Goal: Task Accomplishment & Management: Use online tool/utility

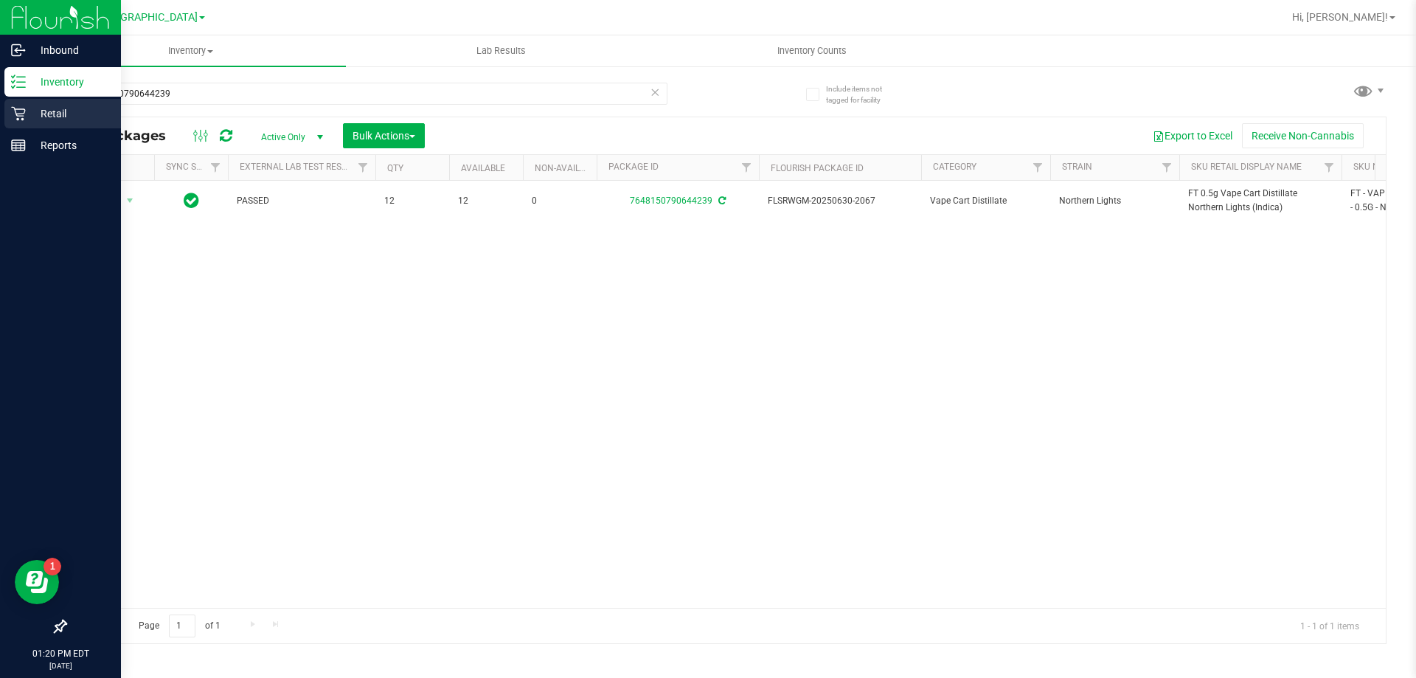
click at [15, 111] on icon at bounding box center [18, 113] width 15 height 15
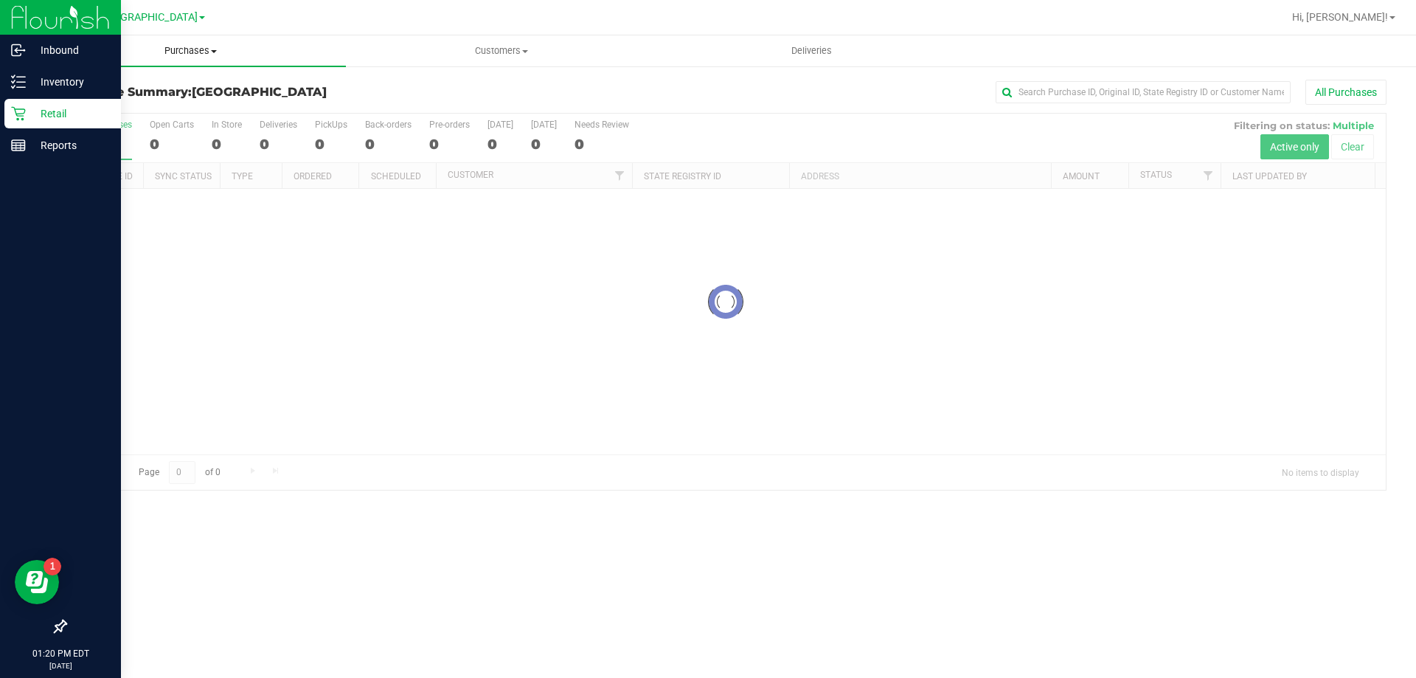
click at [191, 55] on span "Purchases" at bounding box center [190, 50] width 311 height 13
click at [164, 110] on li "Fulfillment" at bounding box center [190, 107] width 311 height 18
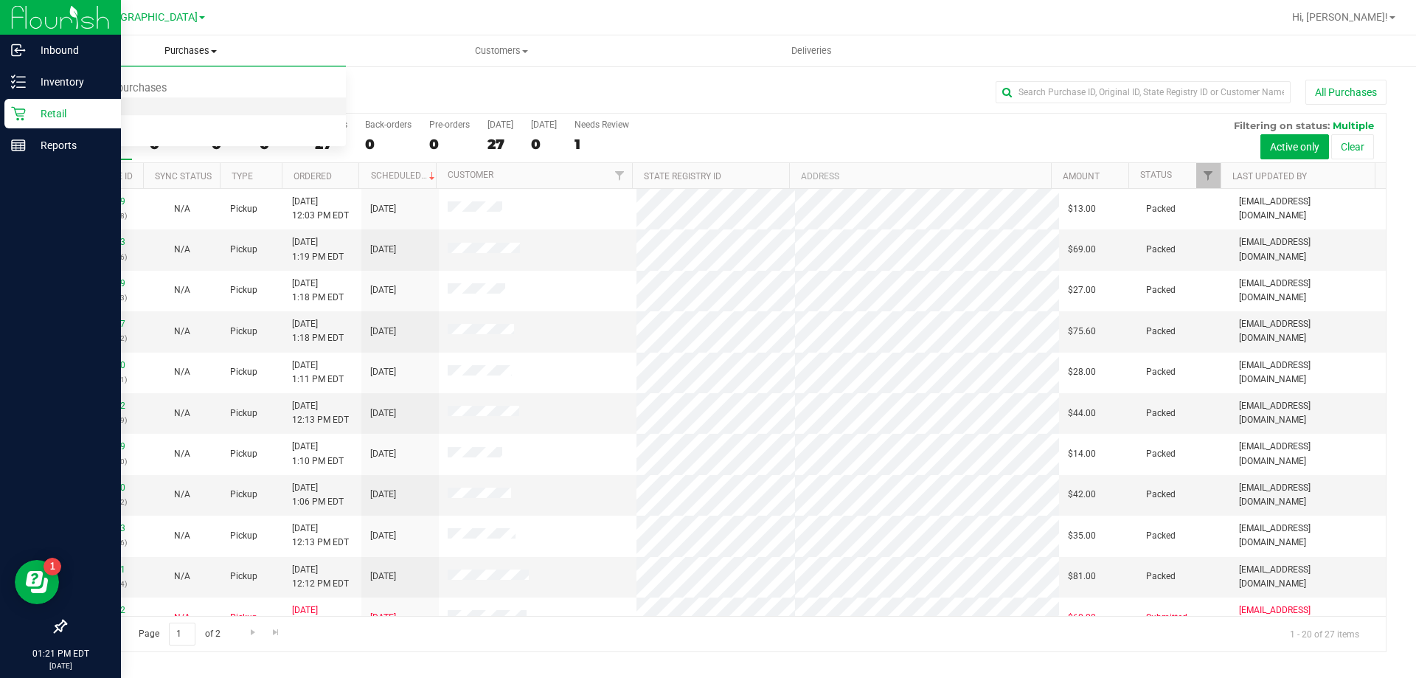
click at [117, 105] on span "Fulfillment" at bounding box center [80, 106] width 91 height 13
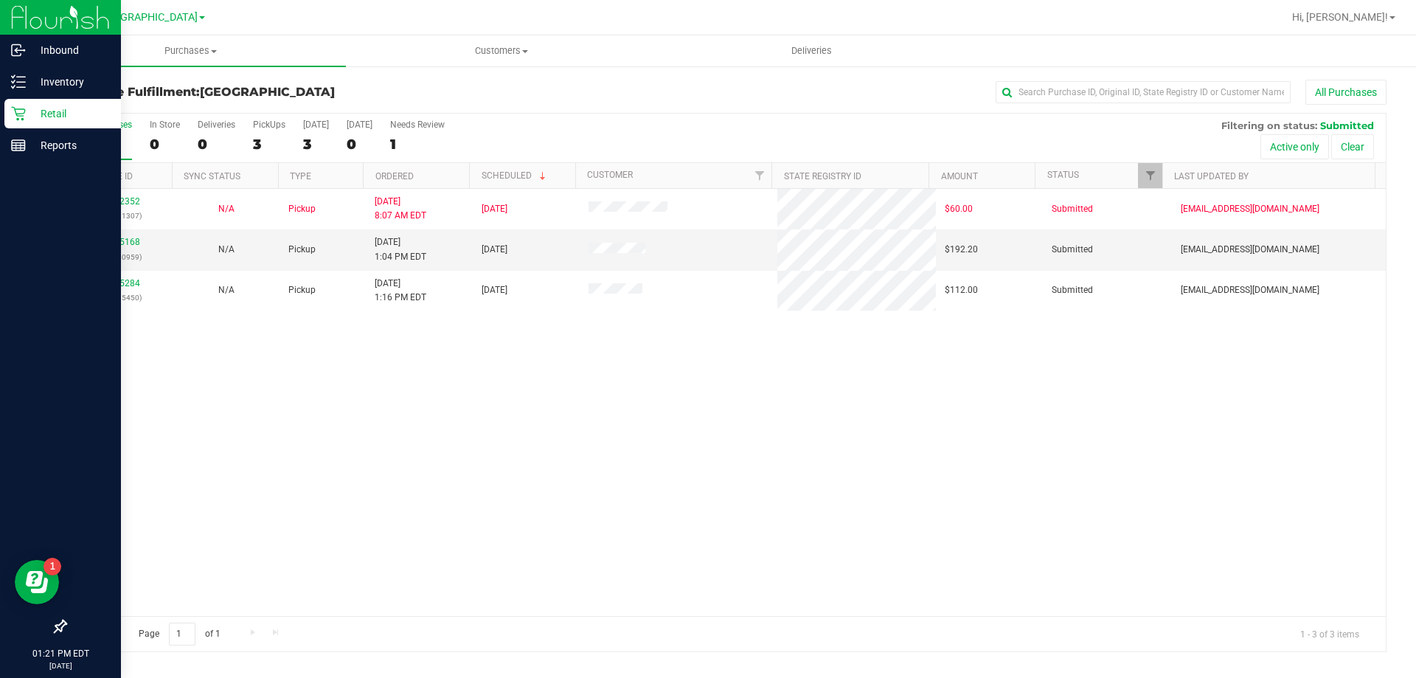
click at [626, 91] on div "All Purchases" at bounding box center [946, 92] width 882 height 25
click at [121, 244] on link "12015491" at bounding box center [119, 242] width 41 height 10
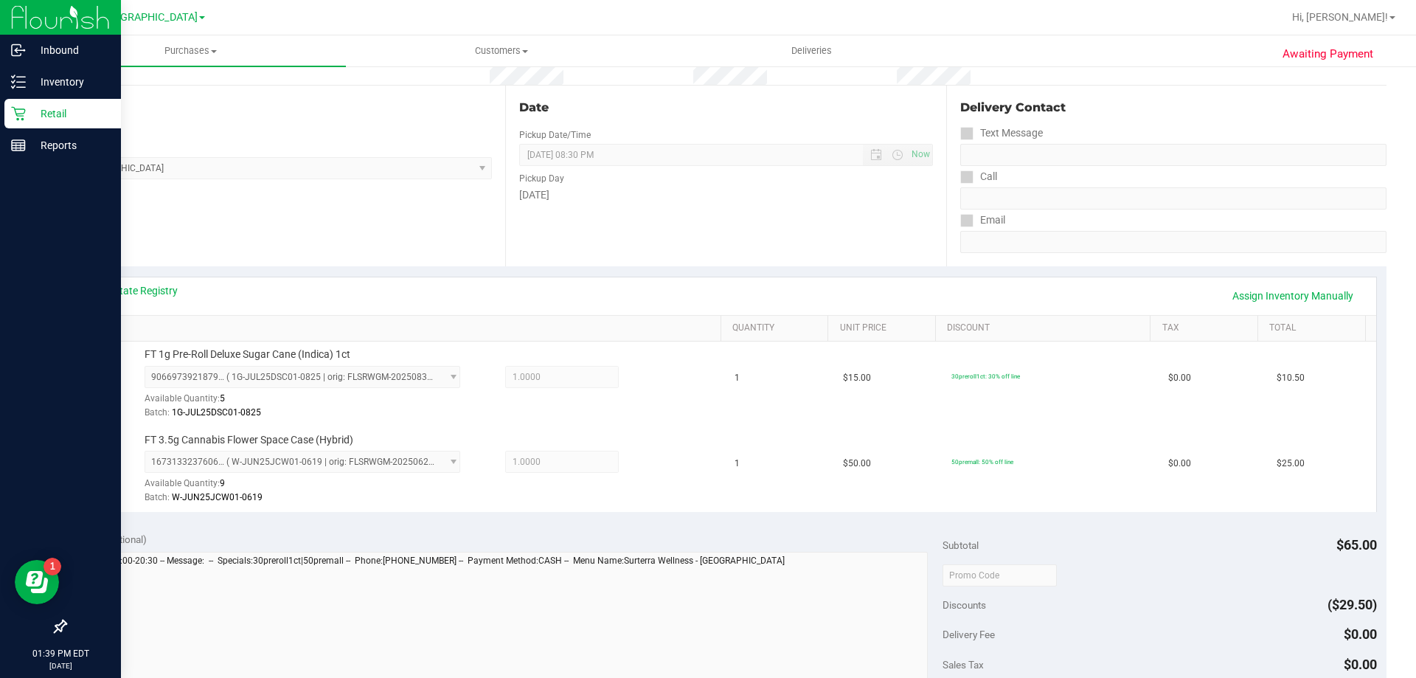
scroll to position [295, 0]
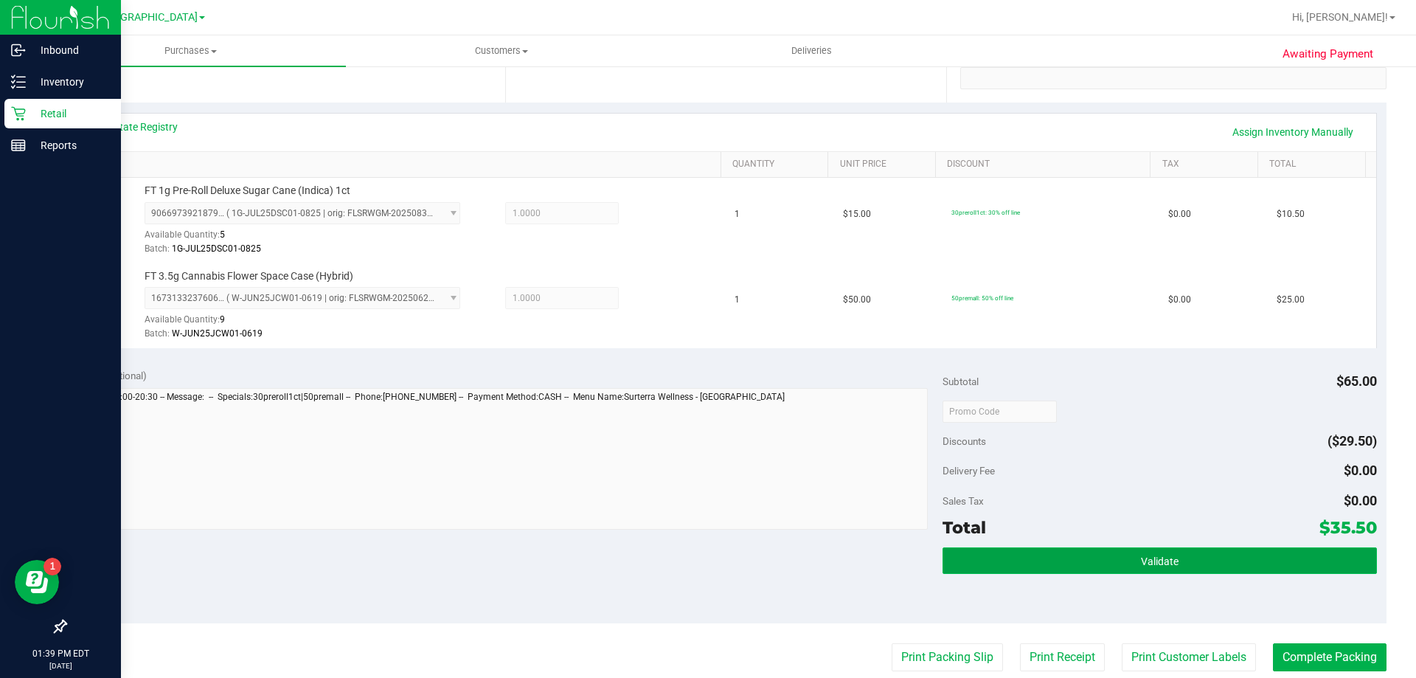
click at [1098, 572] on button "Validate" at bounding box center [1160, 560] width 434 height 27
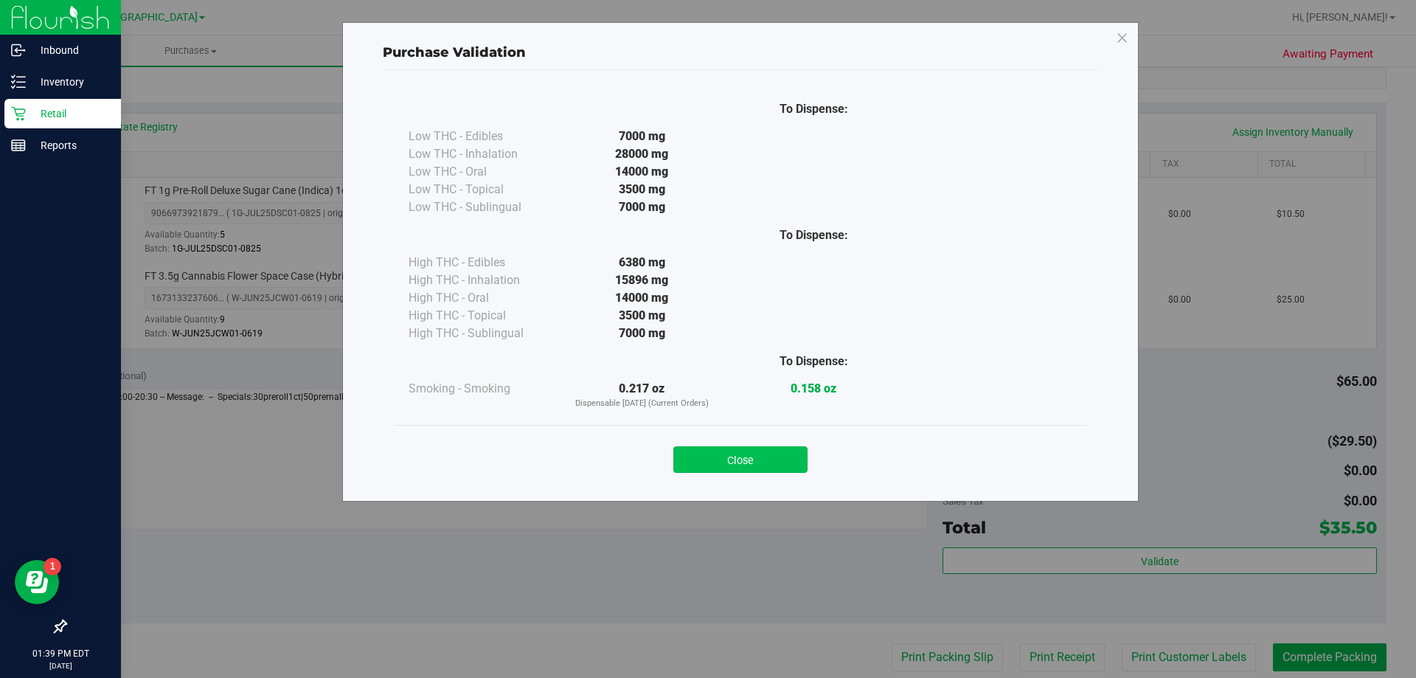
click at [794, 466] on button "Close" at bounding box center [741, 459] width 134 height 27
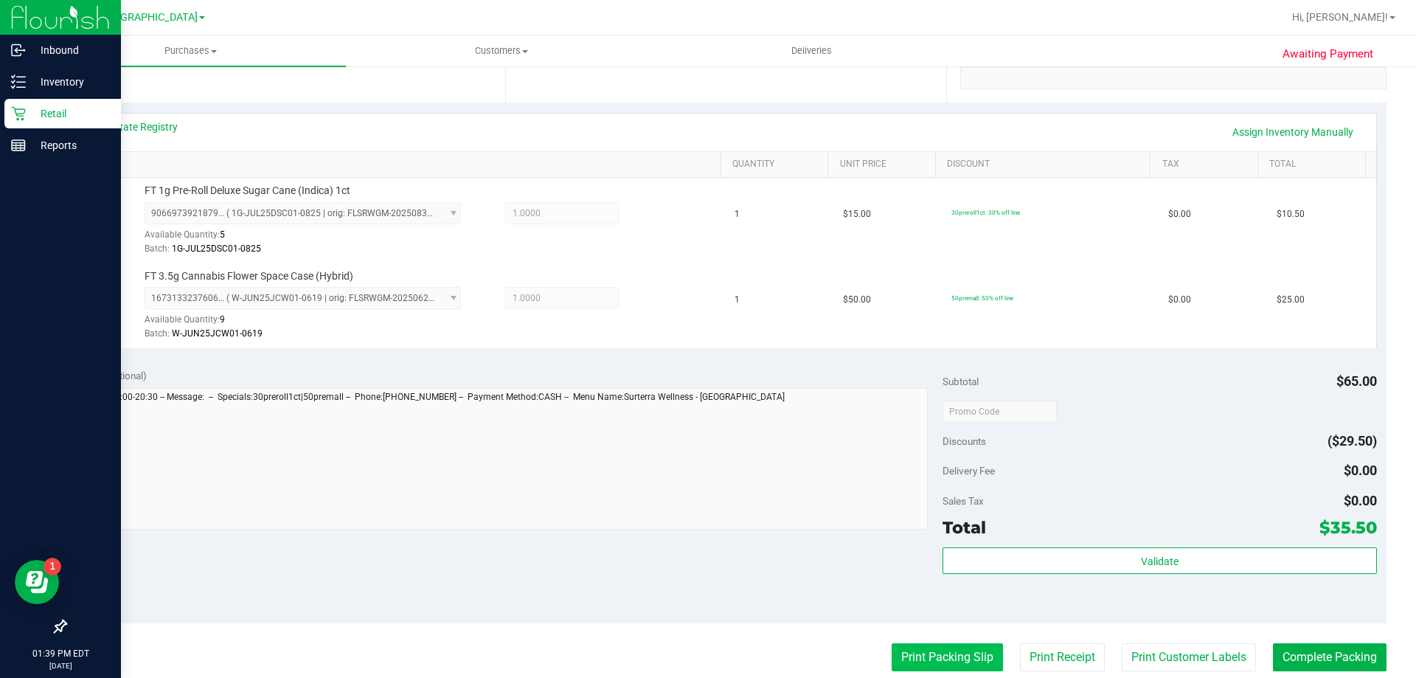
click at [915, 657] on button "Print Packing Slip" at bounding box center [947, 657] width 111 height 28
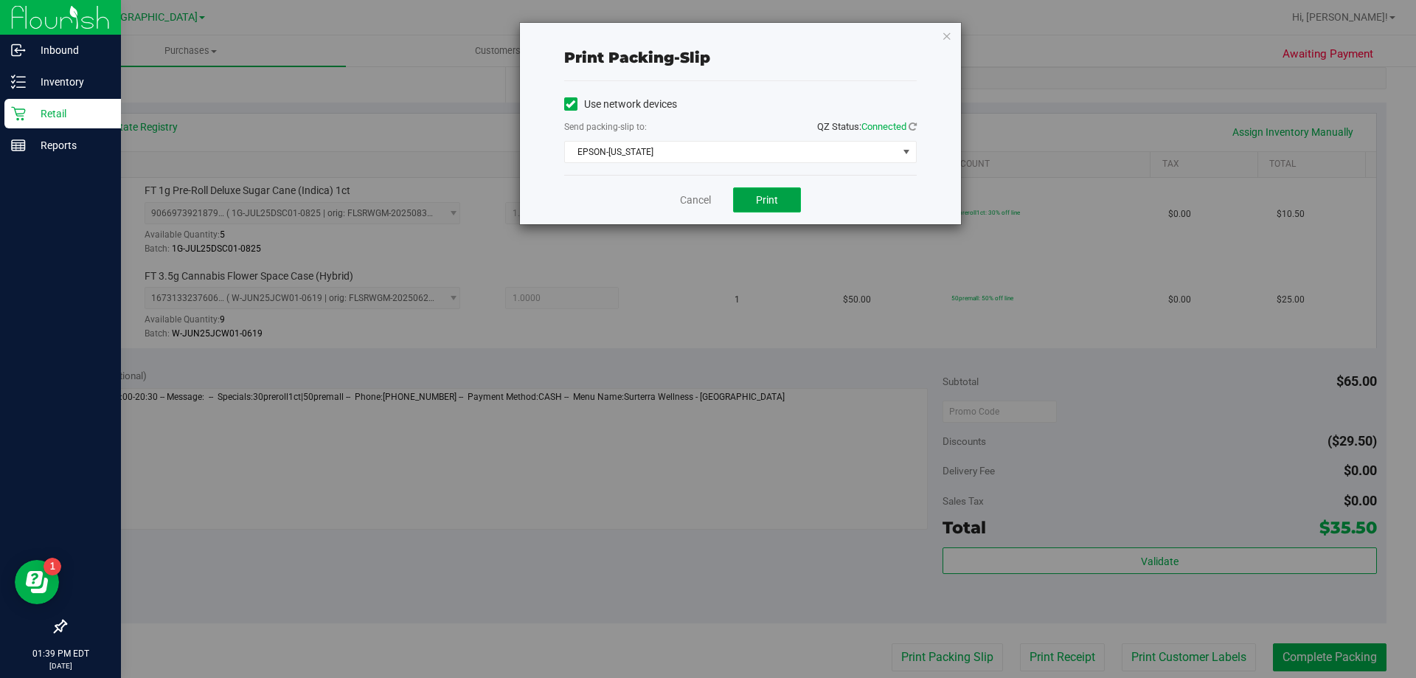
click at [760, 198] on span "Print" at bounding box center [767, 200] width 22 height 12
click at [694, 201] on link "Cancel" at bounding box center [695, 200] width 31 height 15
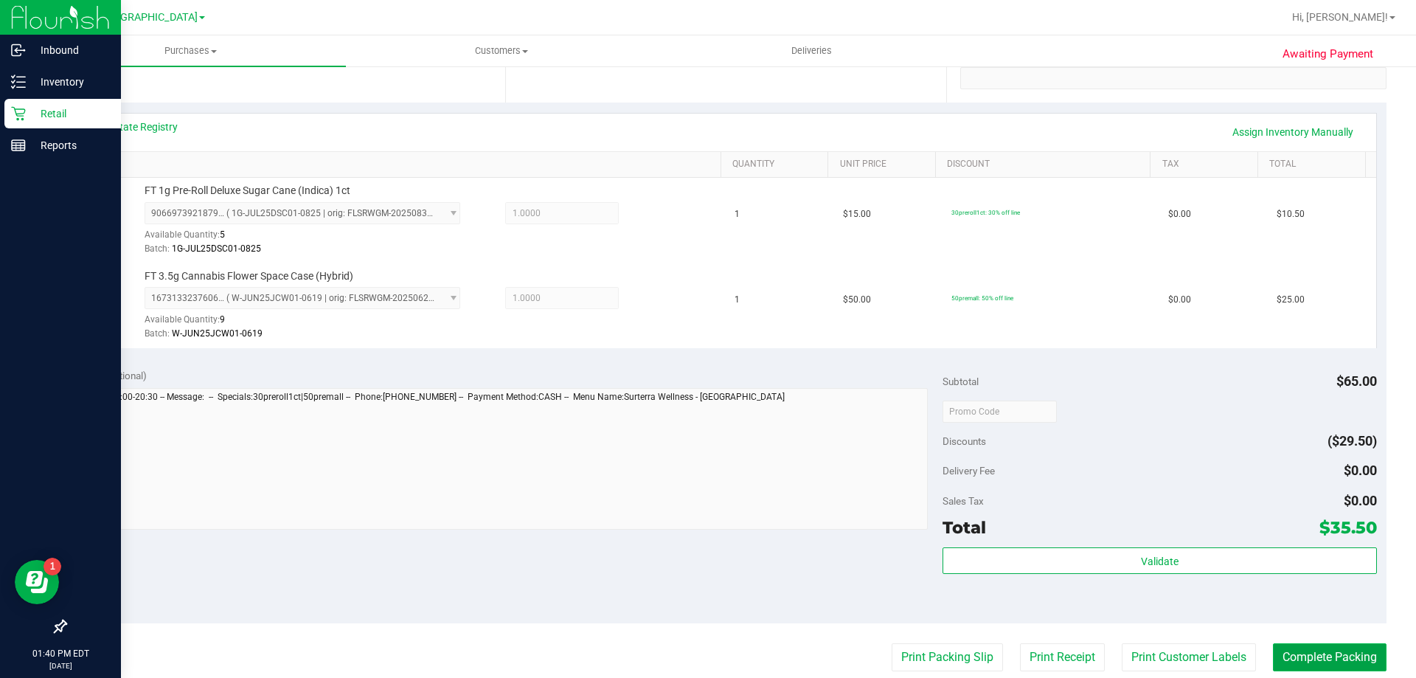
click at [1279, 648] on button "Complete Packing" at bounding box center [1330, 657] width 114 height 28
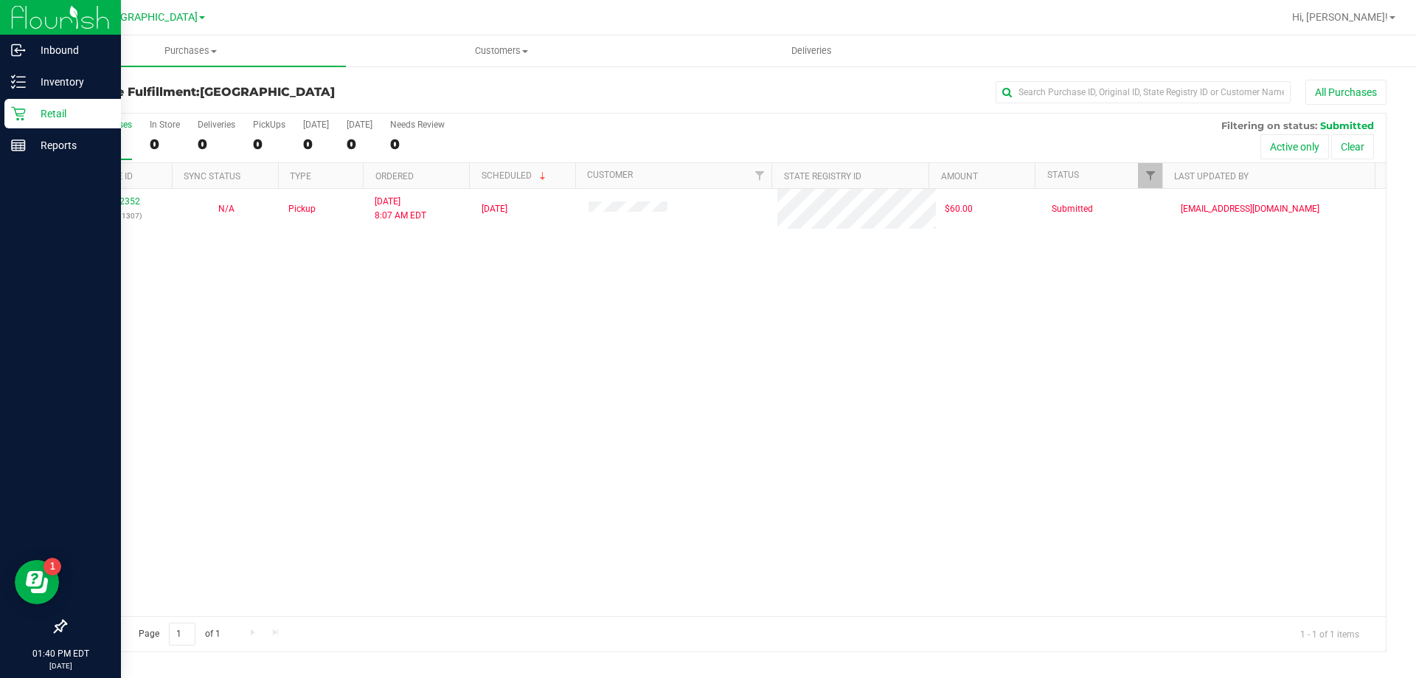
click at [623, 121] on div "All Purchases 0 In Store 0 Deliveries 0 PickUps 0 [DATE] 0 [DATE] 0 Needs Revie…" at bounding box center [726, 120] width 1321 height 12
drag, startPoint x: 212, startPoint y: 1, endPoint x: 57, endPoint y: 18, distance: 156.7
click at [57, 18] on div "[GEOGRAPHIC_DATA]" at bounding box center [150, 17] width 215 height 23
click at [46, 79] on p "Inventory" at bounding box center [70, 82] width 89 height 18
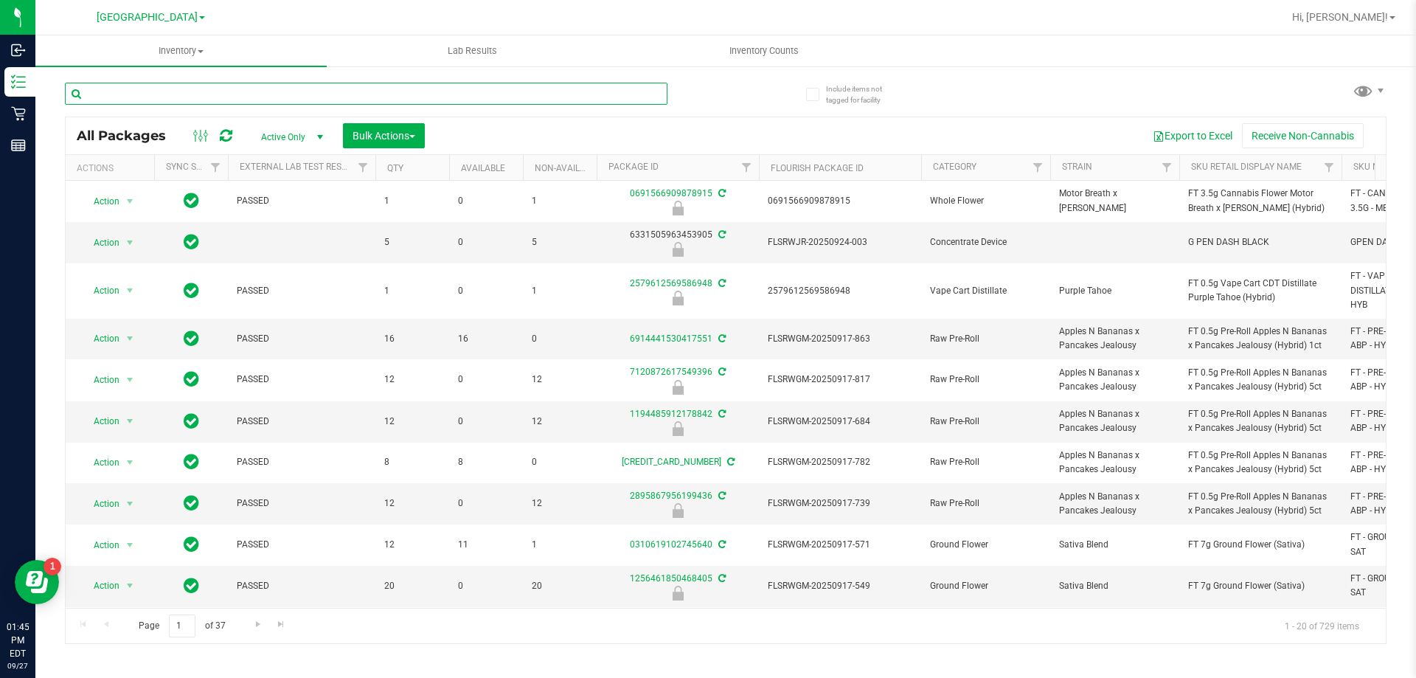
click at [188, 94] on input "text" at bounding box center [366, 94] width 603 height 22
click at [187, 52] on span "Inventory" at bounding box center [180, 50] width 291 height 13
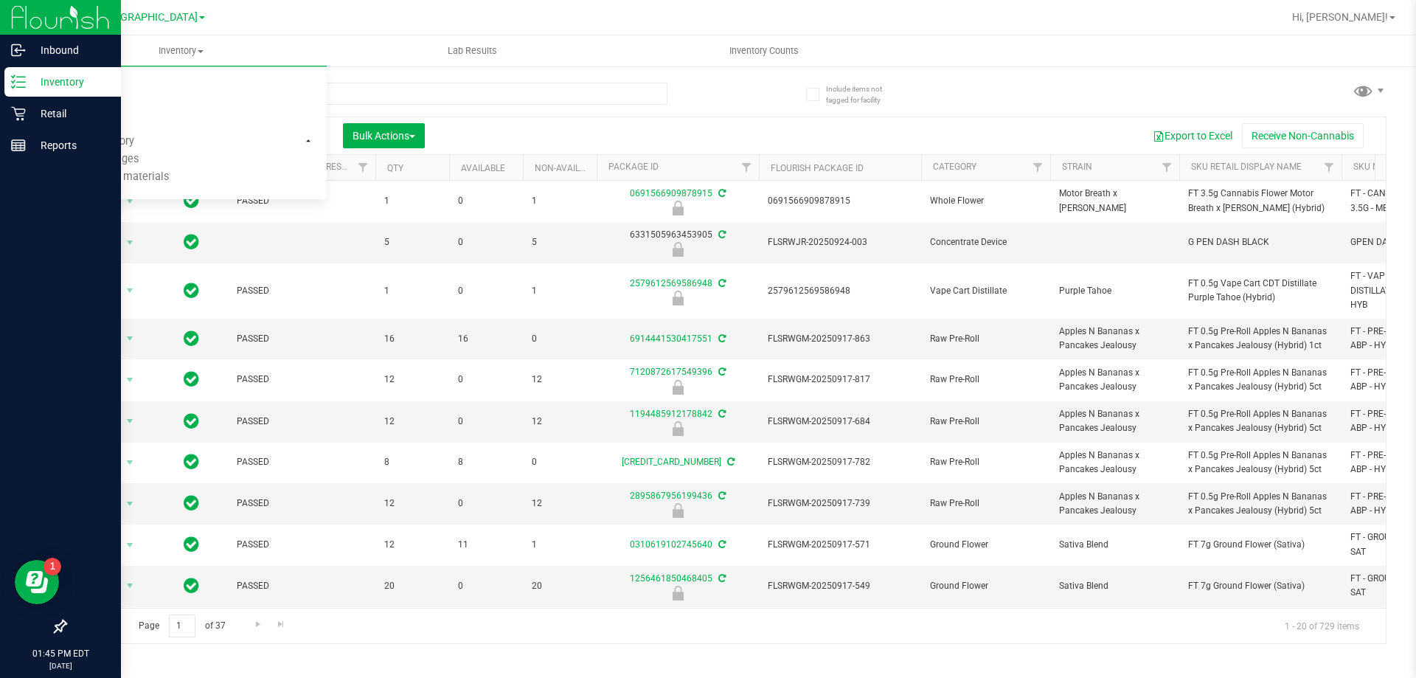
click at [21, 79] on icon at bounding box center [18, 82] width 15 height 15
click at [40, 75] on p "Inventory" at bounding box center [70, 82] width 89 height 18
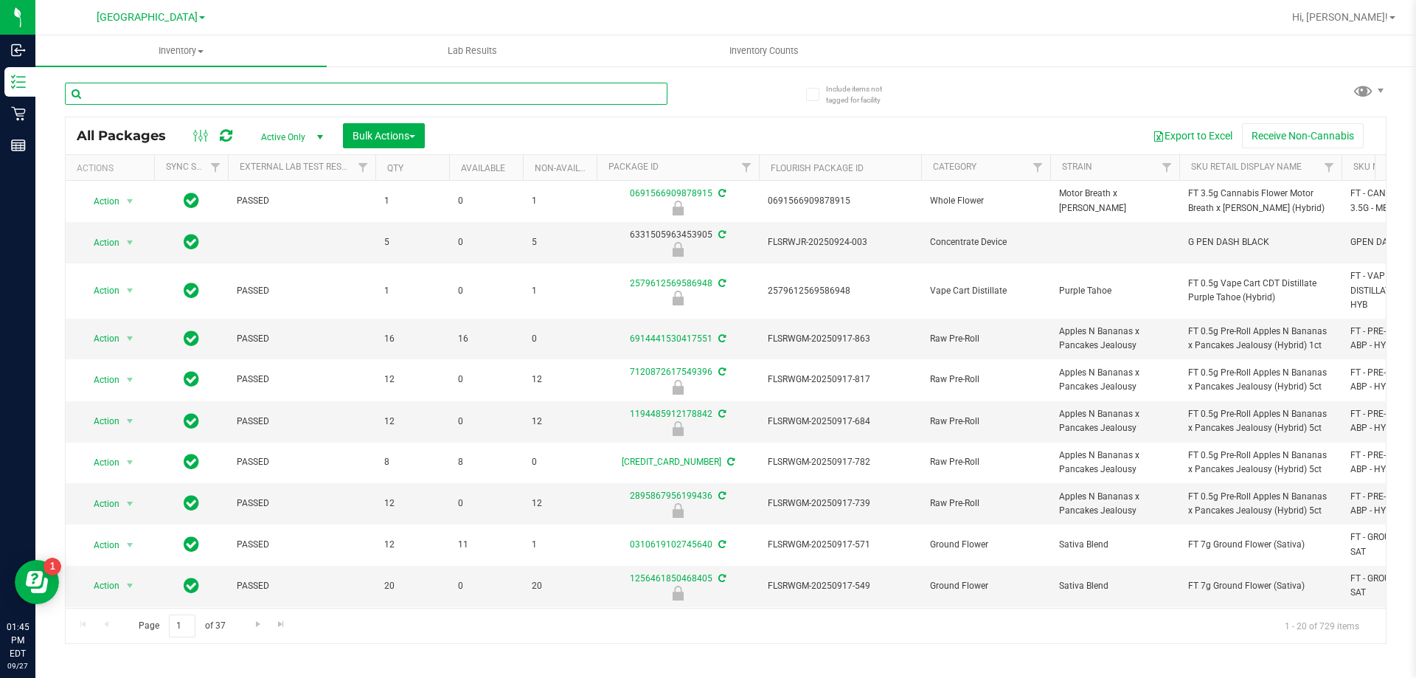
click at [211, 86] on input "text" at bounding box center [366, 94] width 603 height 22
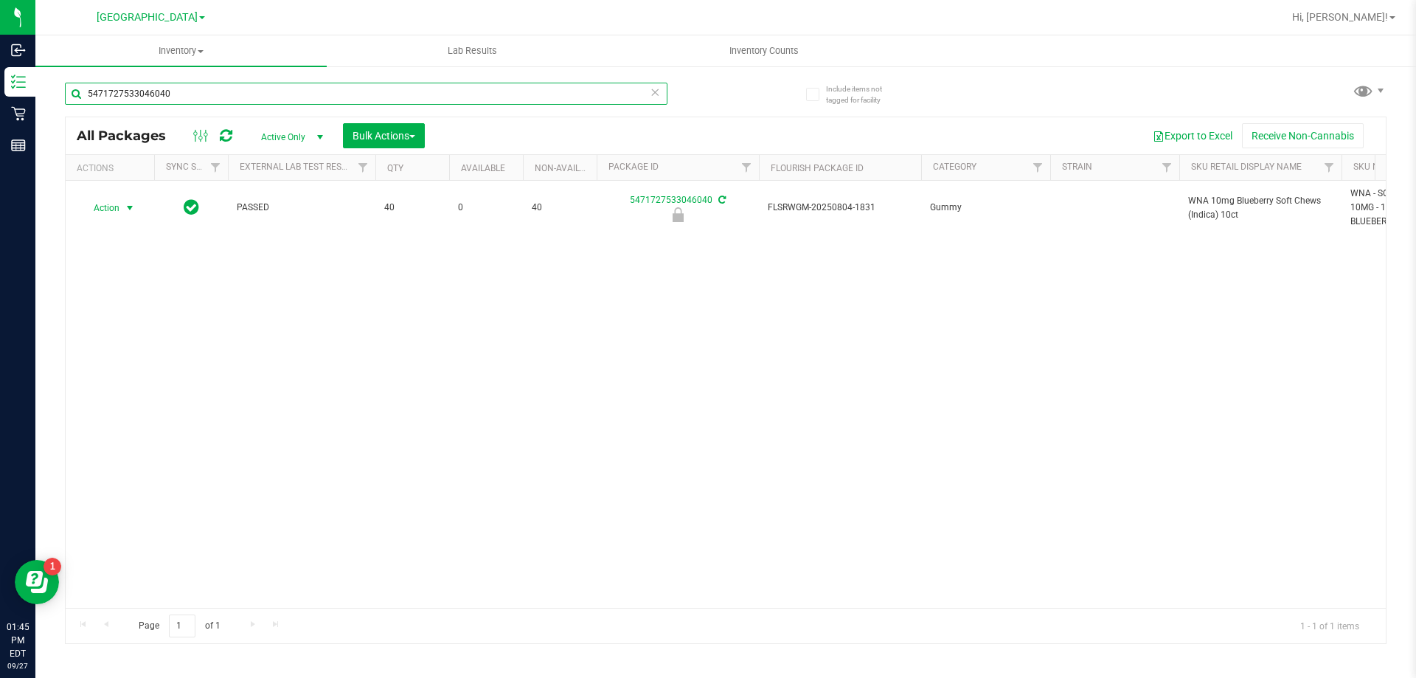
type input "5471727533046040"
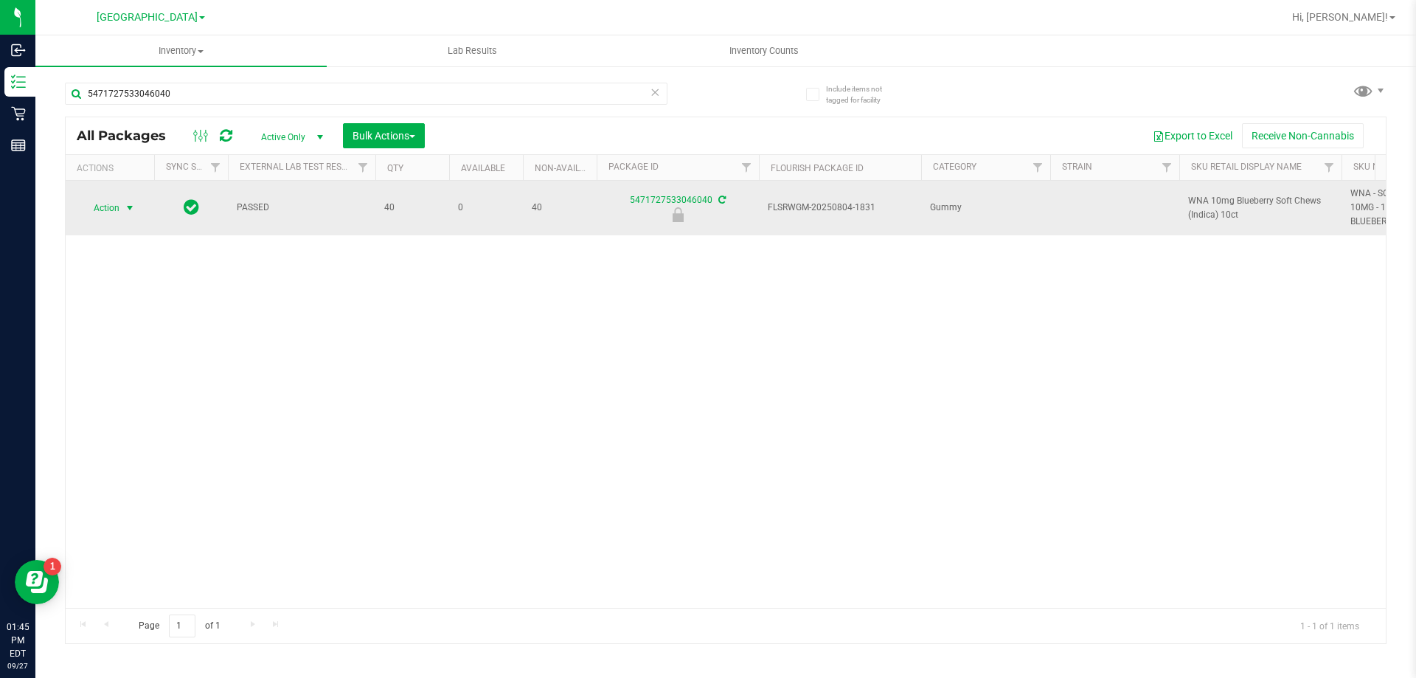
click at [131, 203] on span "select" at bounding box center [130, 208] width 12 height 12
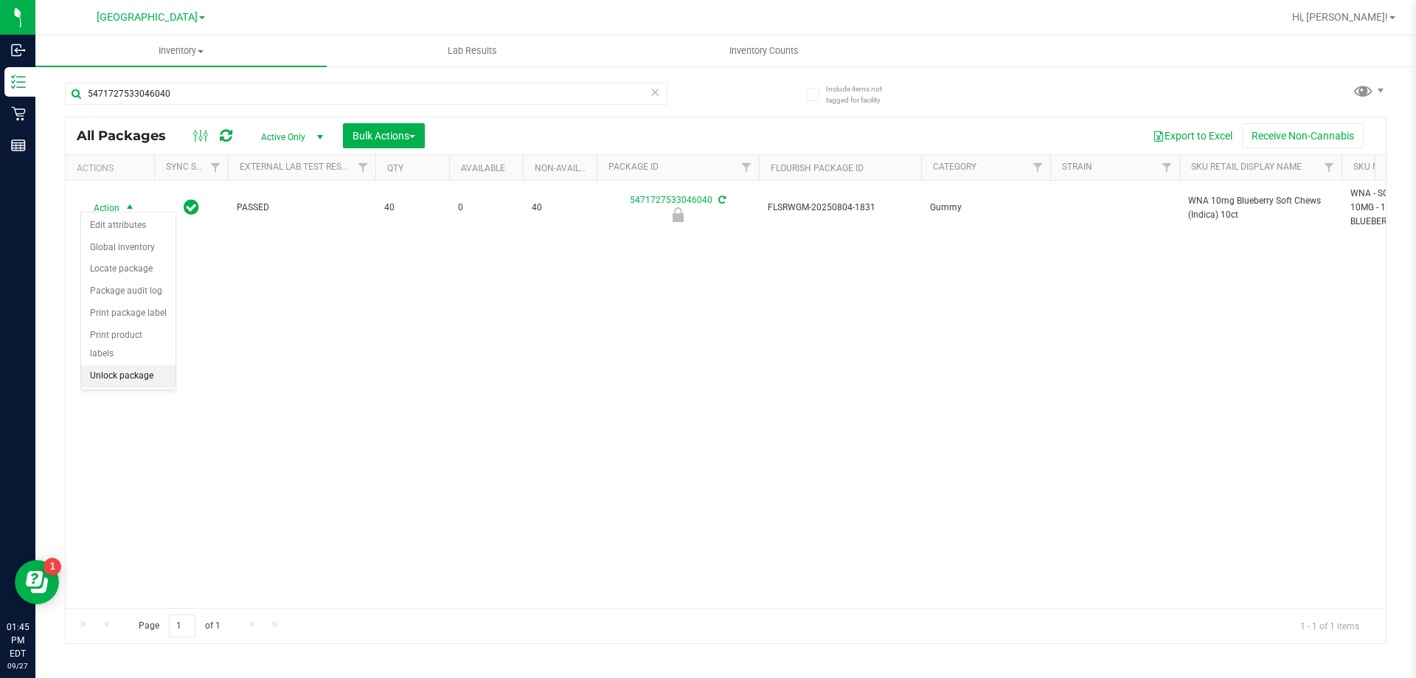
click at [146, 365] on li "Unlock package" at bounding box center [128, 376] width 94 height 22
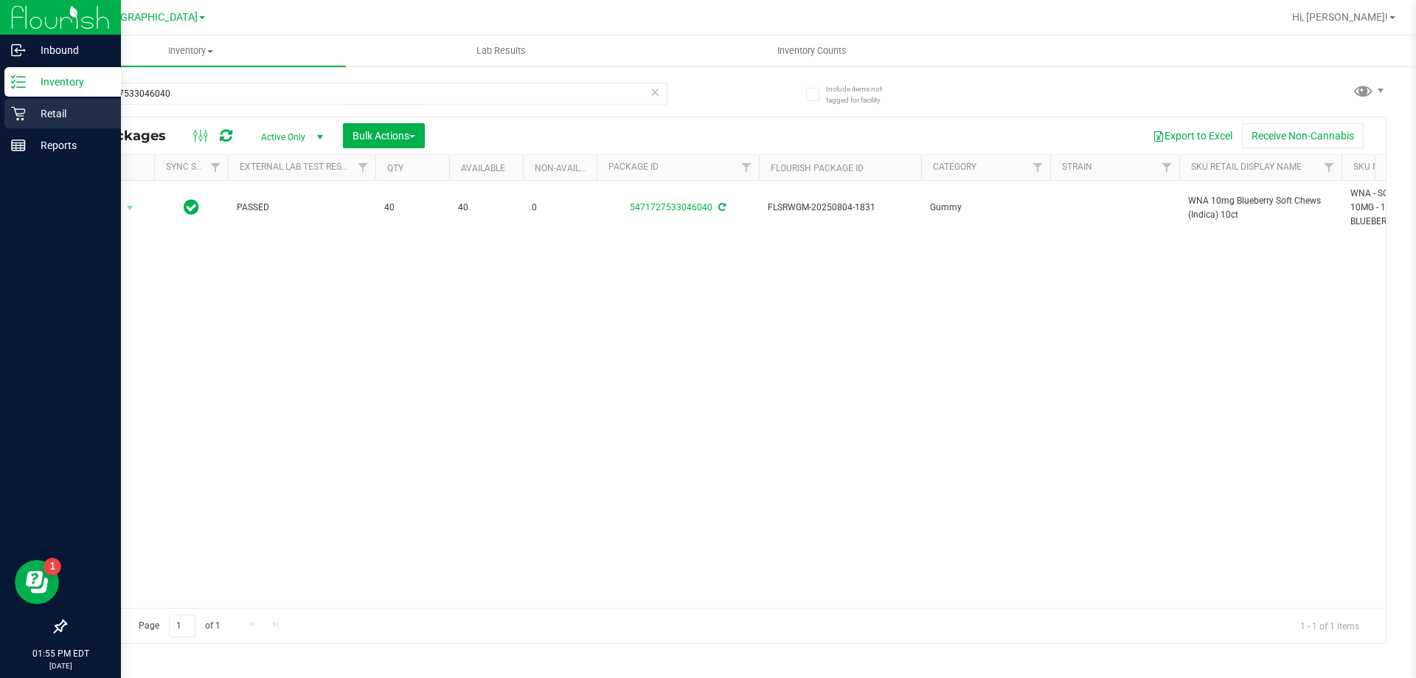
click at [39, 111] on p "Retail" at bounding box center [70, 114] width 89 height 18
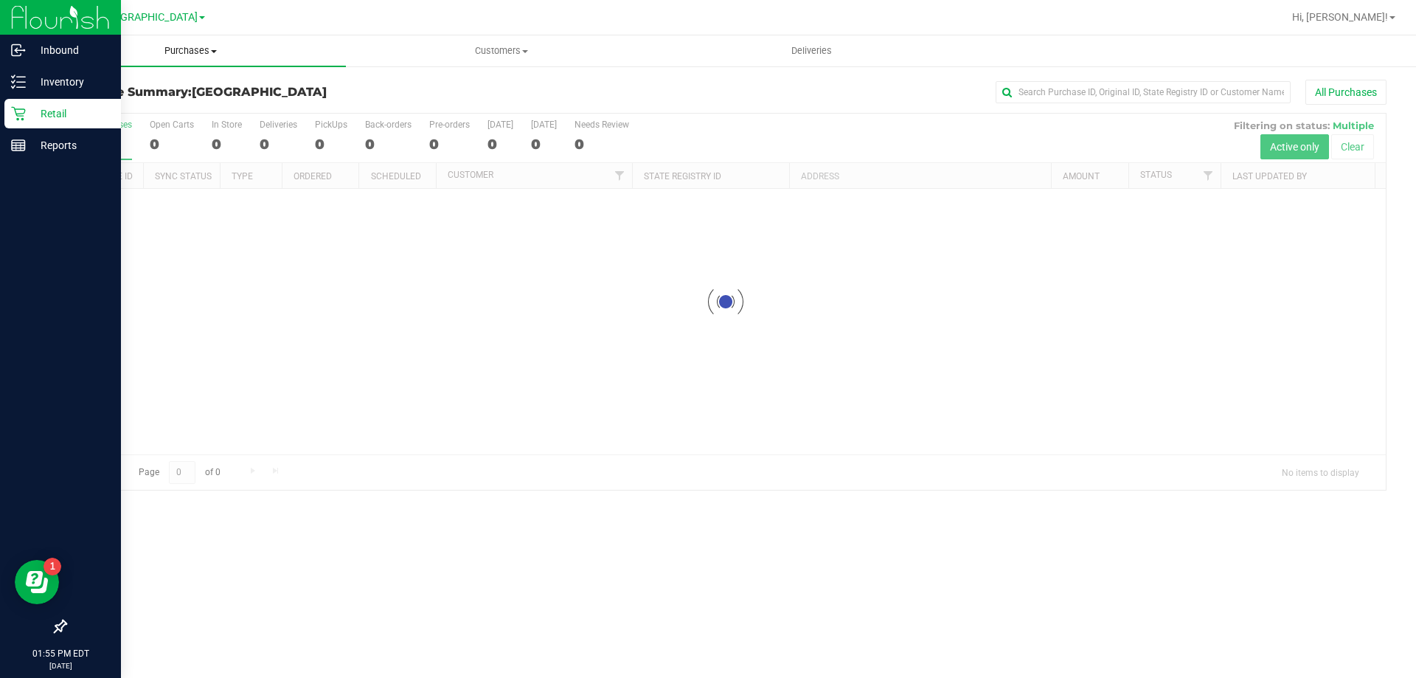
click at [189, 56] on span "Purchases" at bounding box center [190, 50] width 311 height 13
click at [150, 101] on li "Fulfillment" at bounding box center [190, 107] width 311 height 18
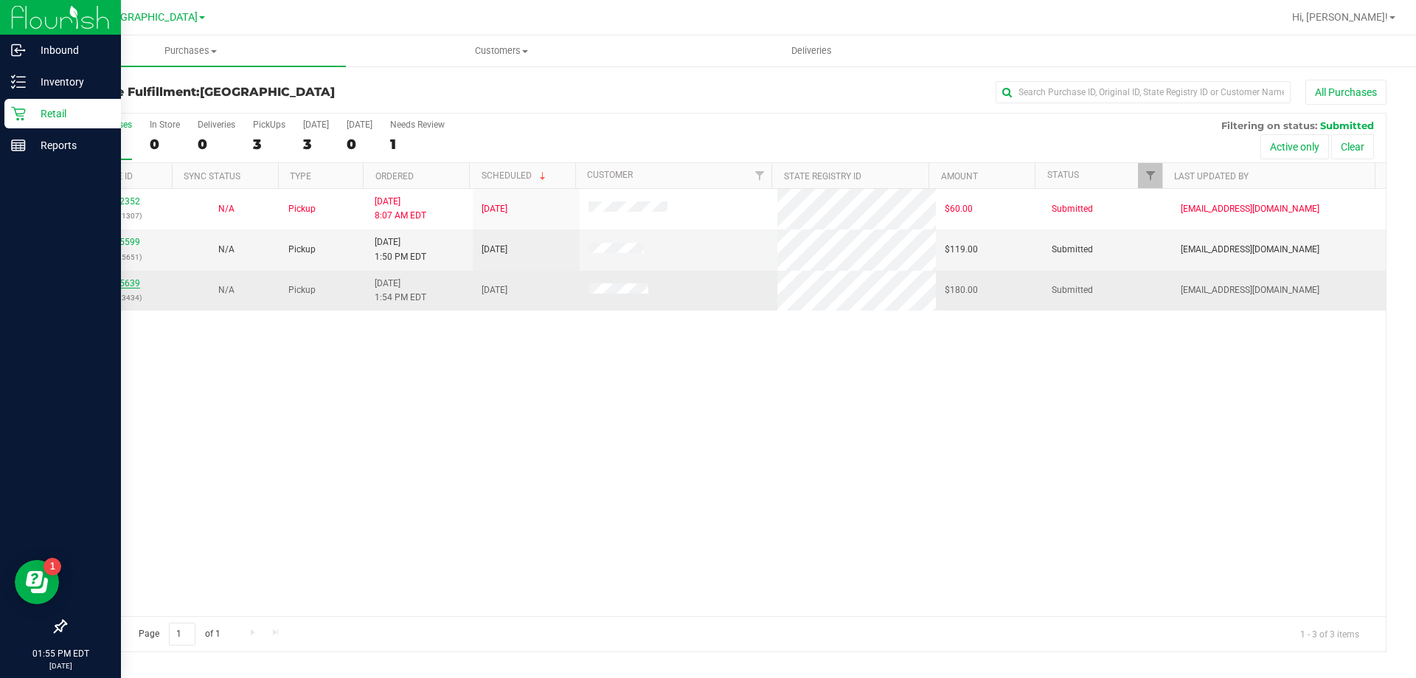
click at [122, 280] on link "12015639" at bounding box center [119, 283] width 41 height 10
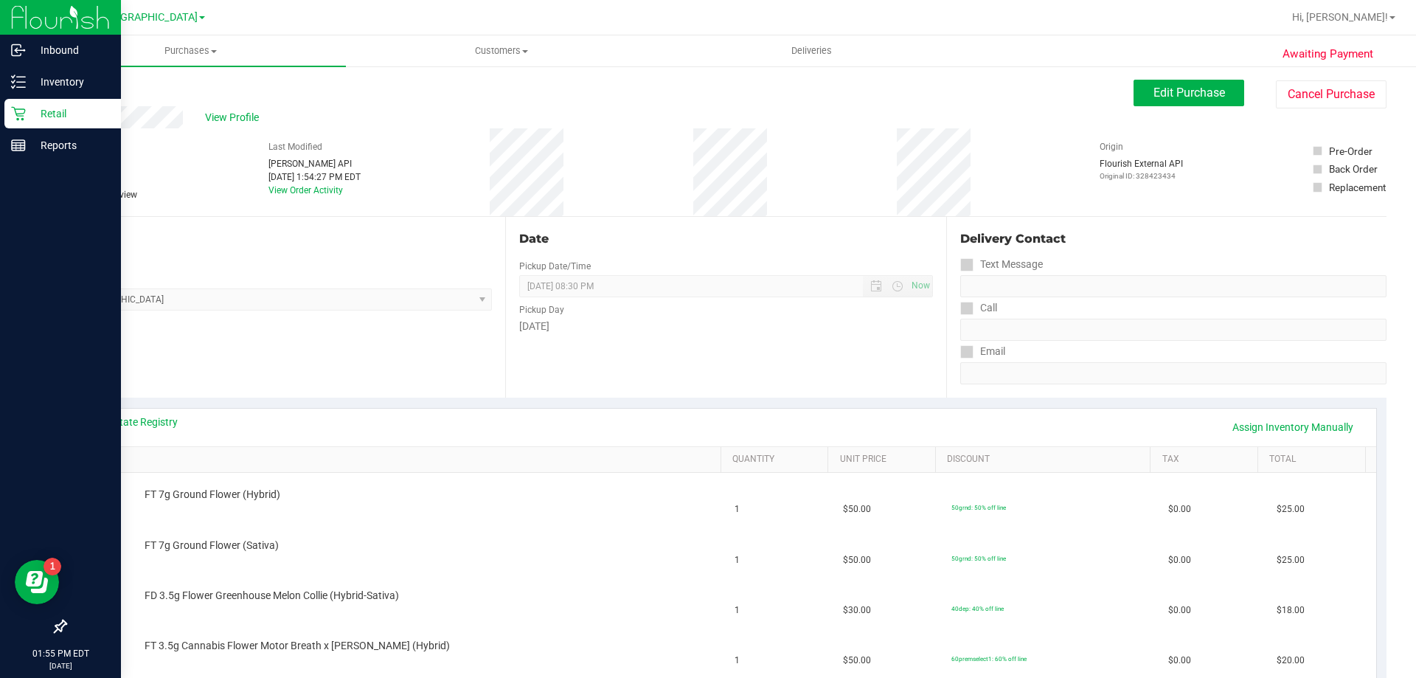
drag, startPoint x: 187, startPoint y: 47, endPoint x: 167, endPoint y: 72, distance: 31.9
click at [167, 80] on div "Back Edit Purchase Cancel Purchase" at bounding box center [726, 93] width 1322 height 27
click at [187, 50] on span "Purchases" at bounding box center [190, 50] width 311 height 13
click at [170, 98] on li "Fulfillment" at bounding box center [190, 107] width 311 height 18
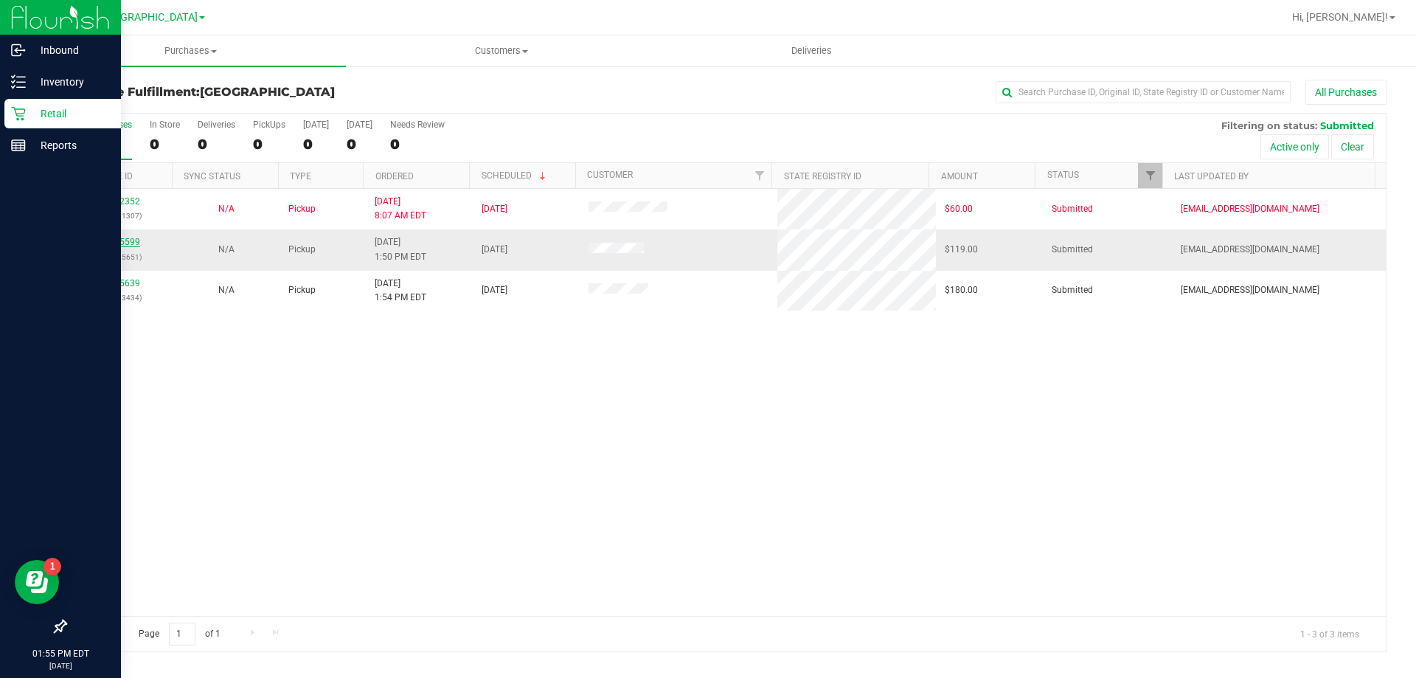
click at [125, 241] on link "12015599" at bounding box center [119, 242] width 41 height 10
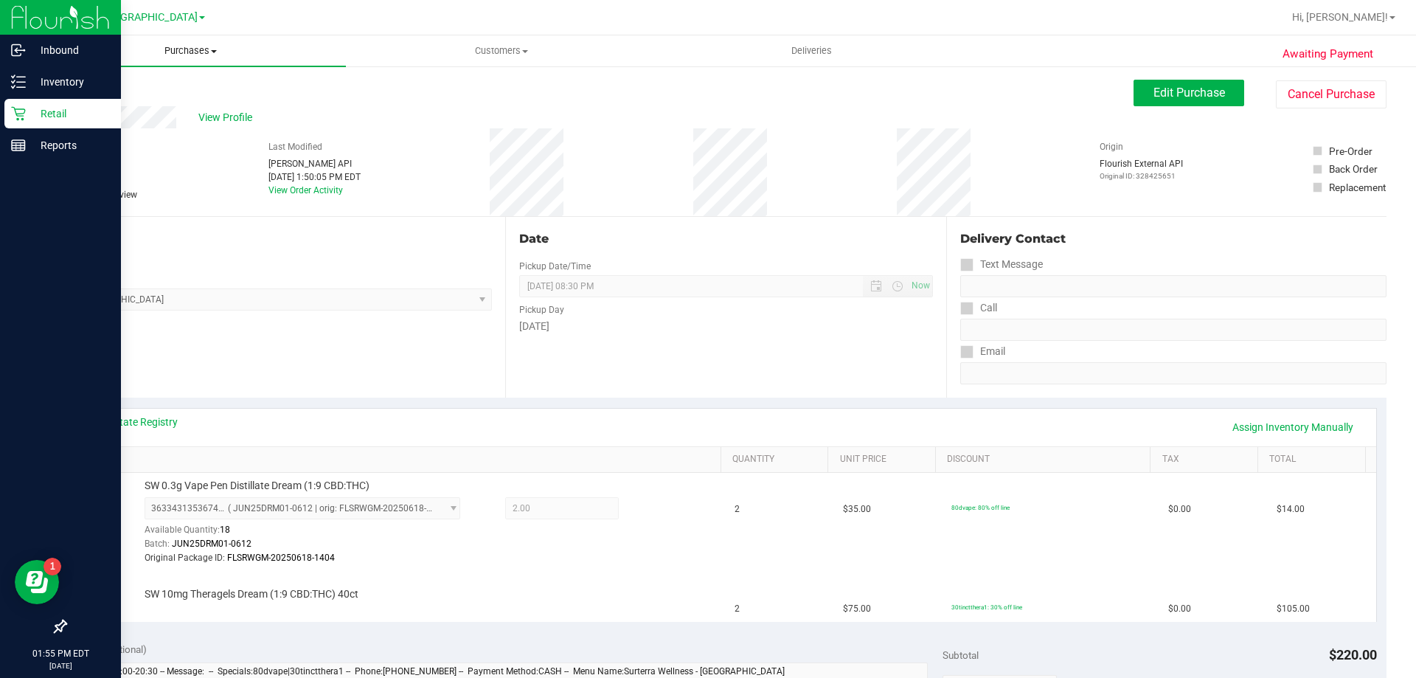
click at [189, 41] on uib-tab-heading "Purchases Summary of purchases Fulfillment All purchases" at bounding box center [190, 50] width 311 height 31
click at [148, 108] on li "Fulfillment" at bounding box center [190, 107] width 311 height 18
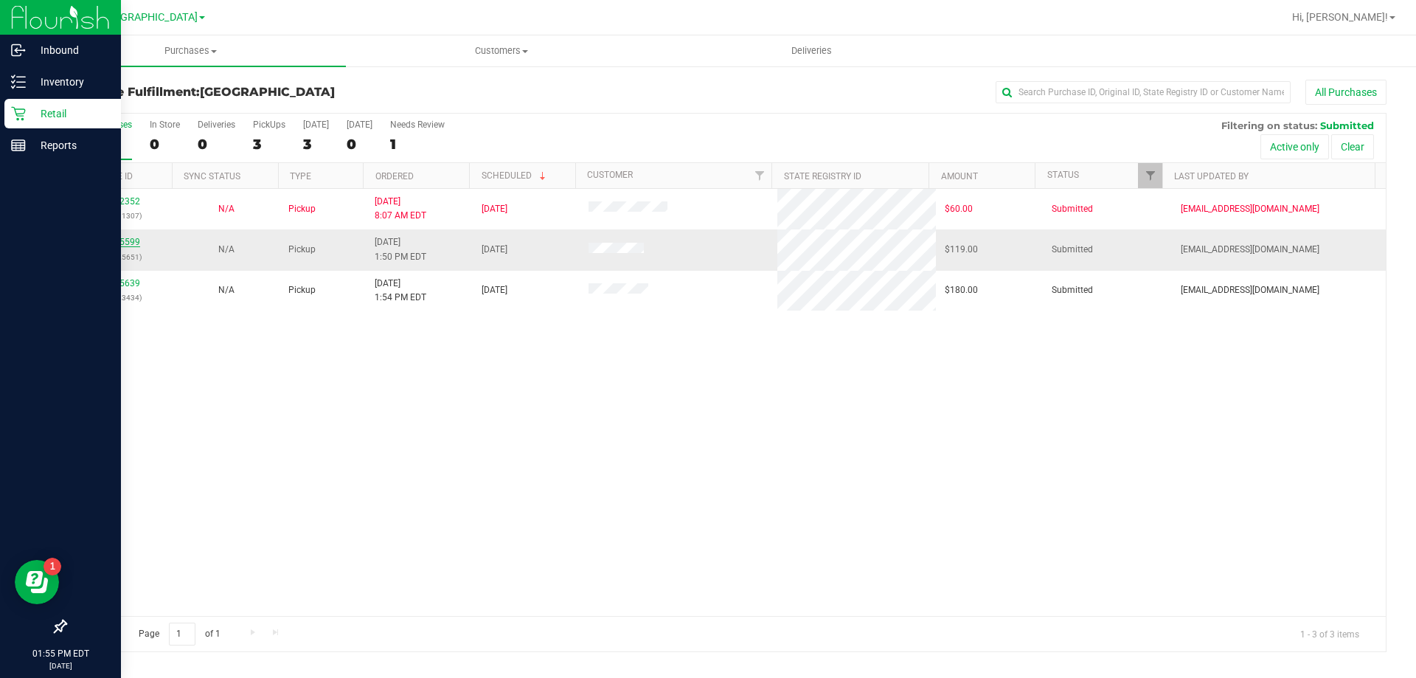
click at [119, 240] on link "12015599" at bounding box center [119, 242] width 41 height 10
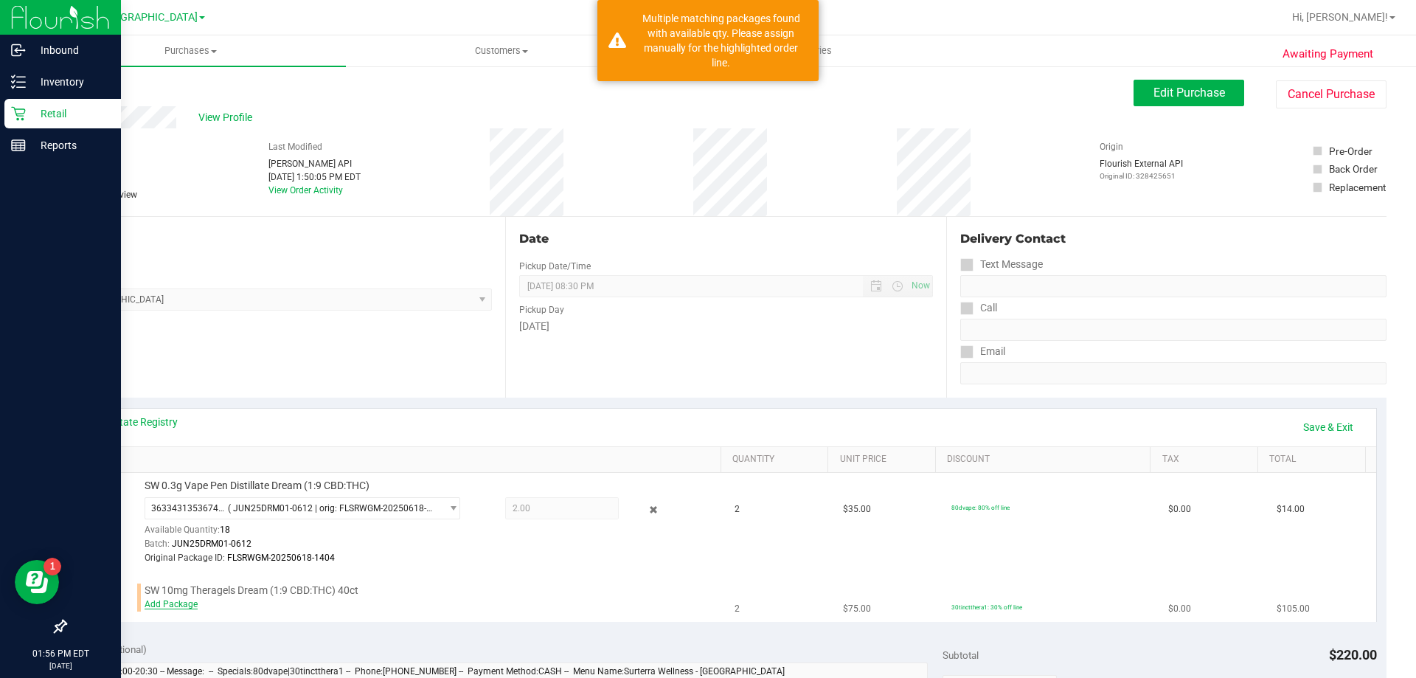
click at [159, 606] on link "Add Package" at bounding box center [171, 604] width 53 height 10
click at [261, 606] on span "Select Package" at bounding box center [293, 607] width 296 height 21
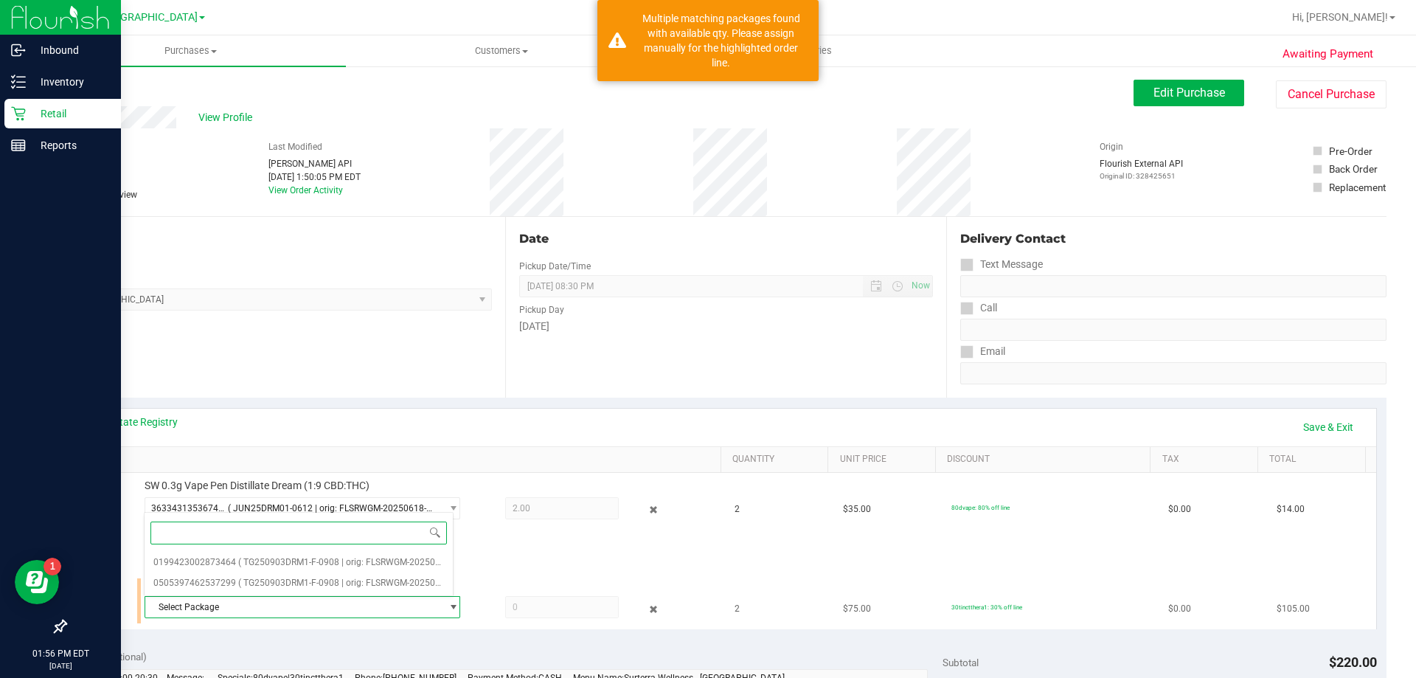
scroll to position [74, 0]
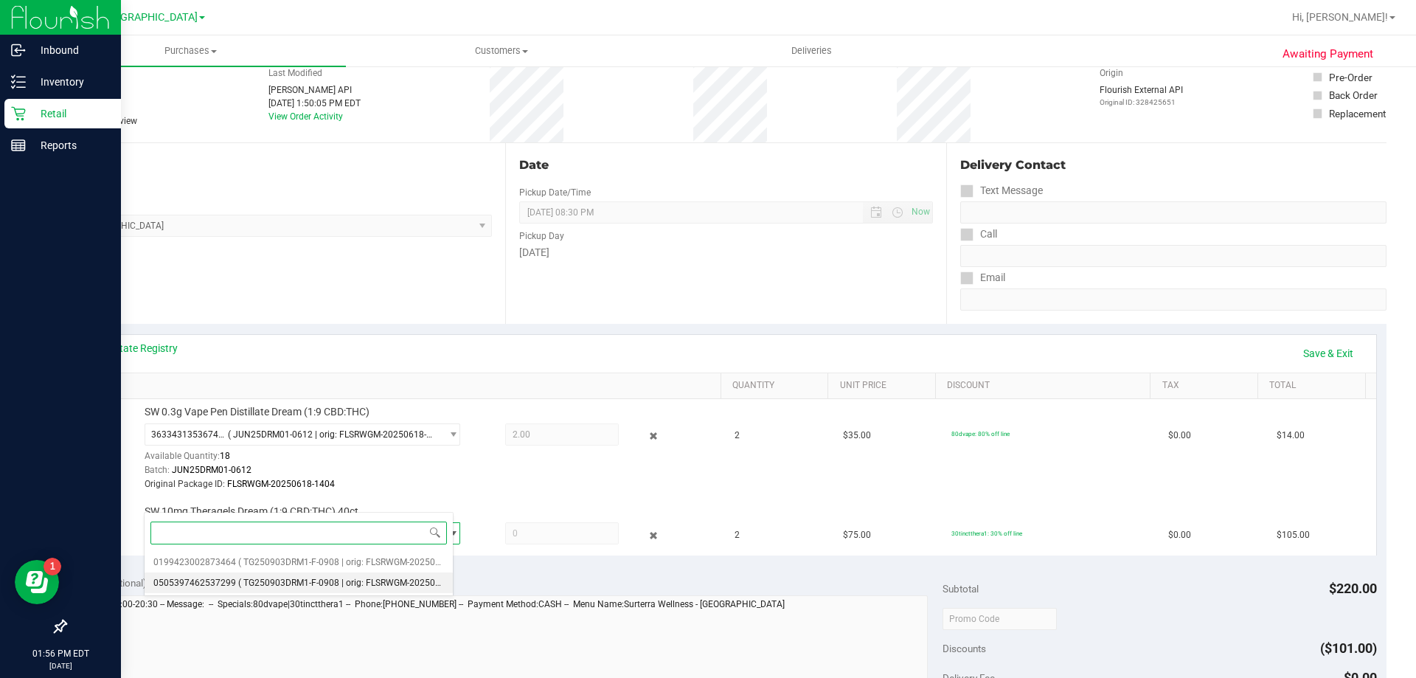
click at [284, 584] on span "( TG250903DRM1-F-0908 | orig: FLSRWGM-20250915-2422 )" at bounding box center [358, 583] width 241 height 10
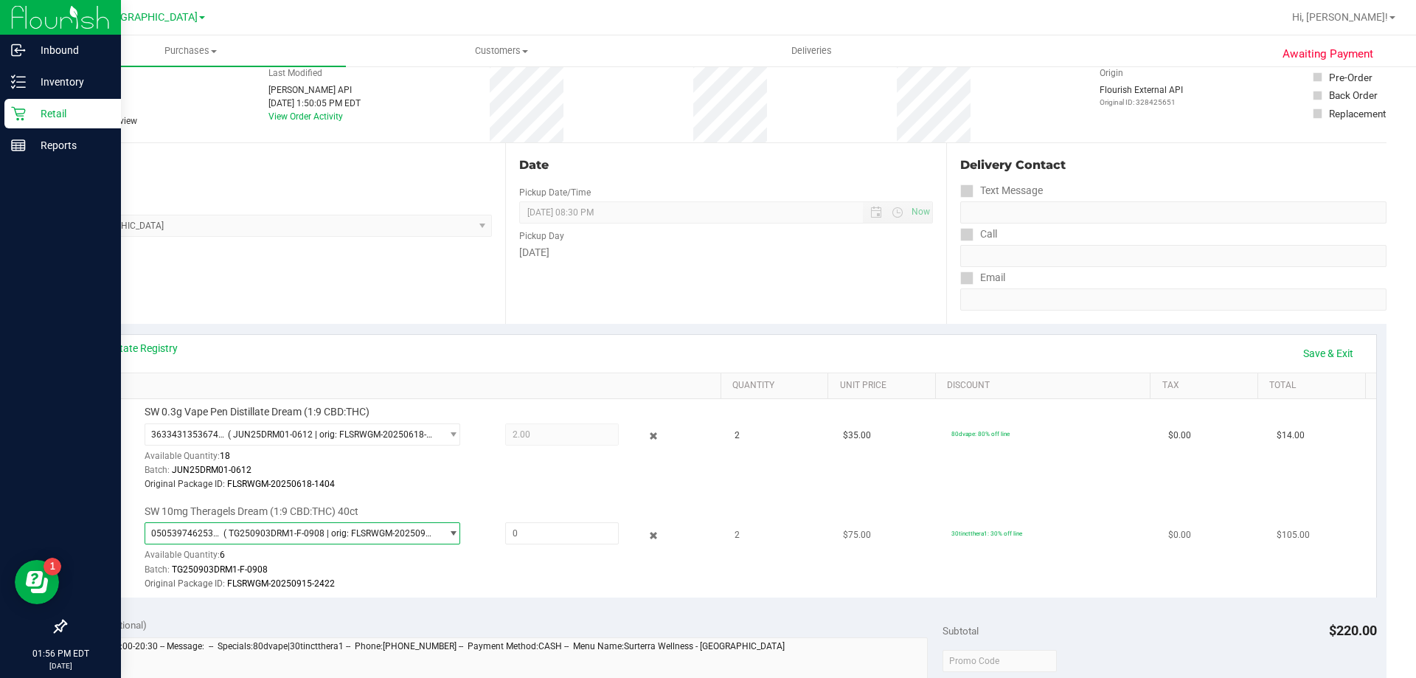
click at [317, 535] on span "( TG250903DRM1-F-0908 | orig: FLSRWGM-20250915-2422 )" at bounding box center [329, 533] width 211 height 10
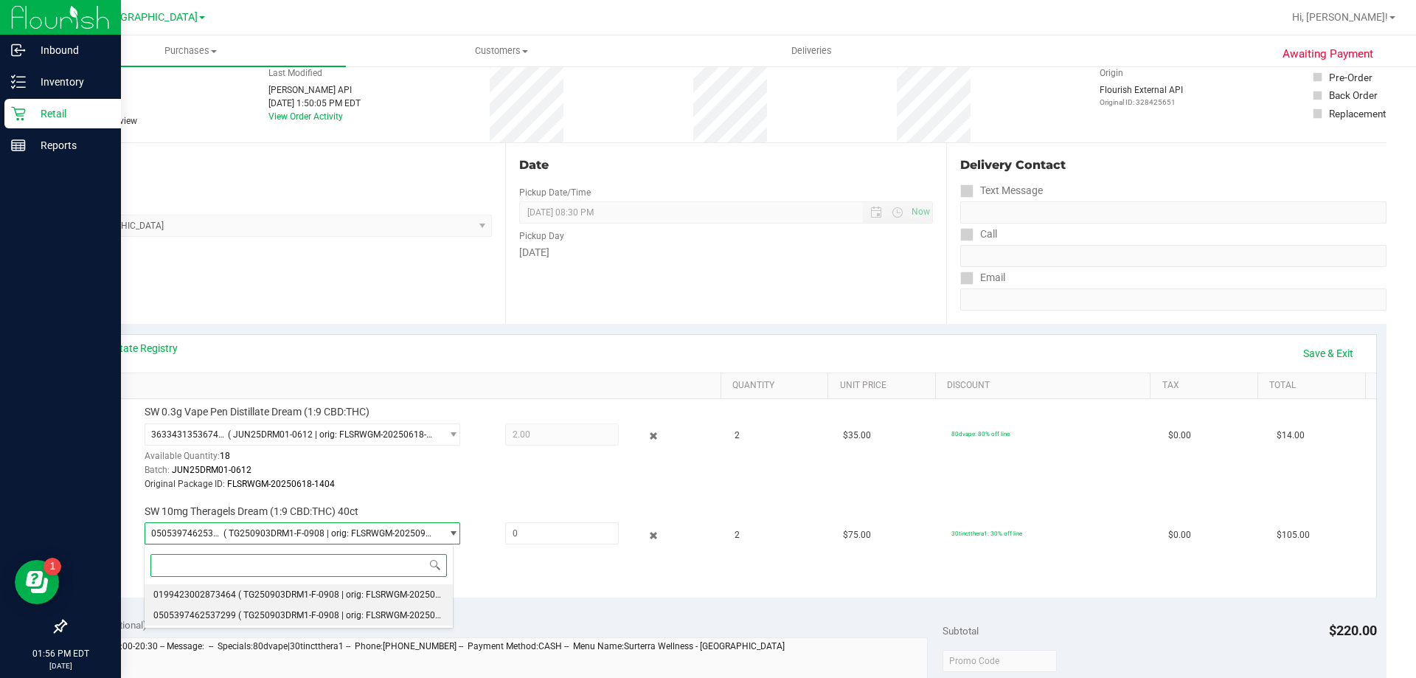
click at [315, 595] on span "( TG250903DRM1-F-0908 | orig: FLSRWGM-20250915-2567 )" at bounding box center [358, 594] width 241 height 10
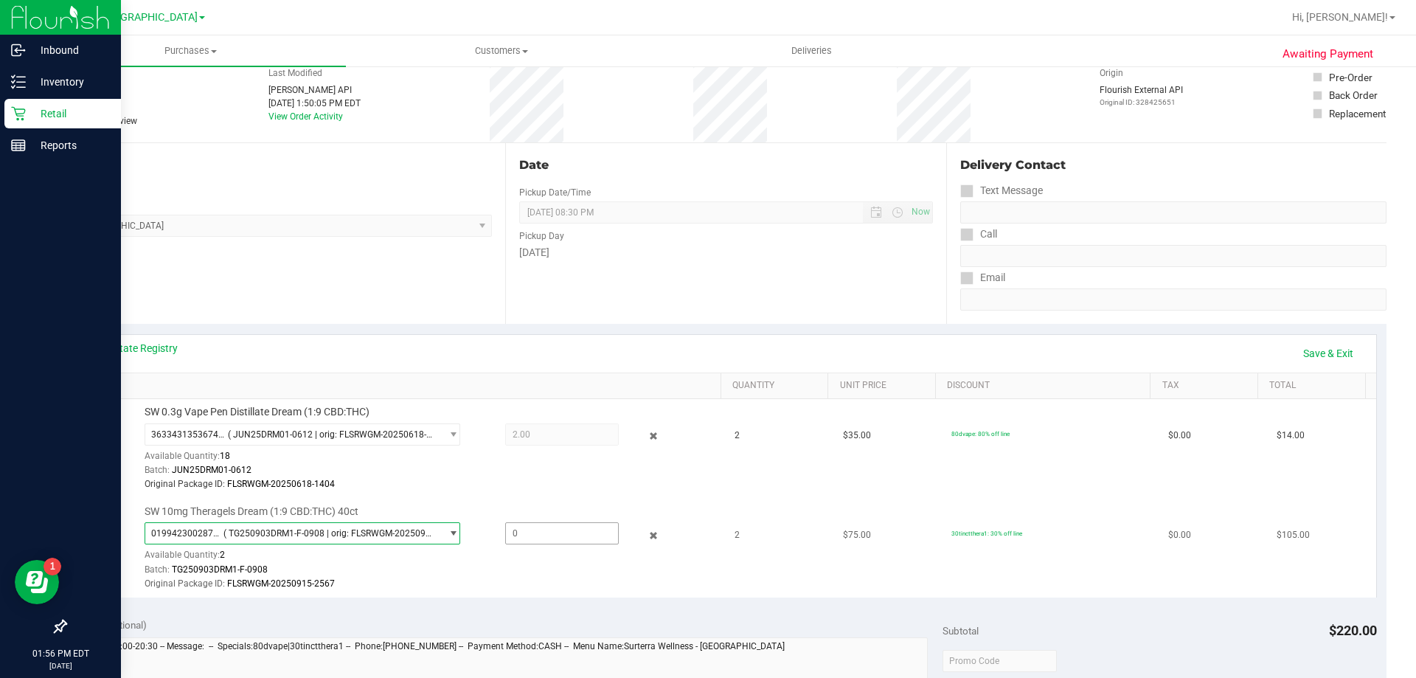
click at [525, 533] on span at bounding box center [562, 533] width 114 height 22
type input "2"
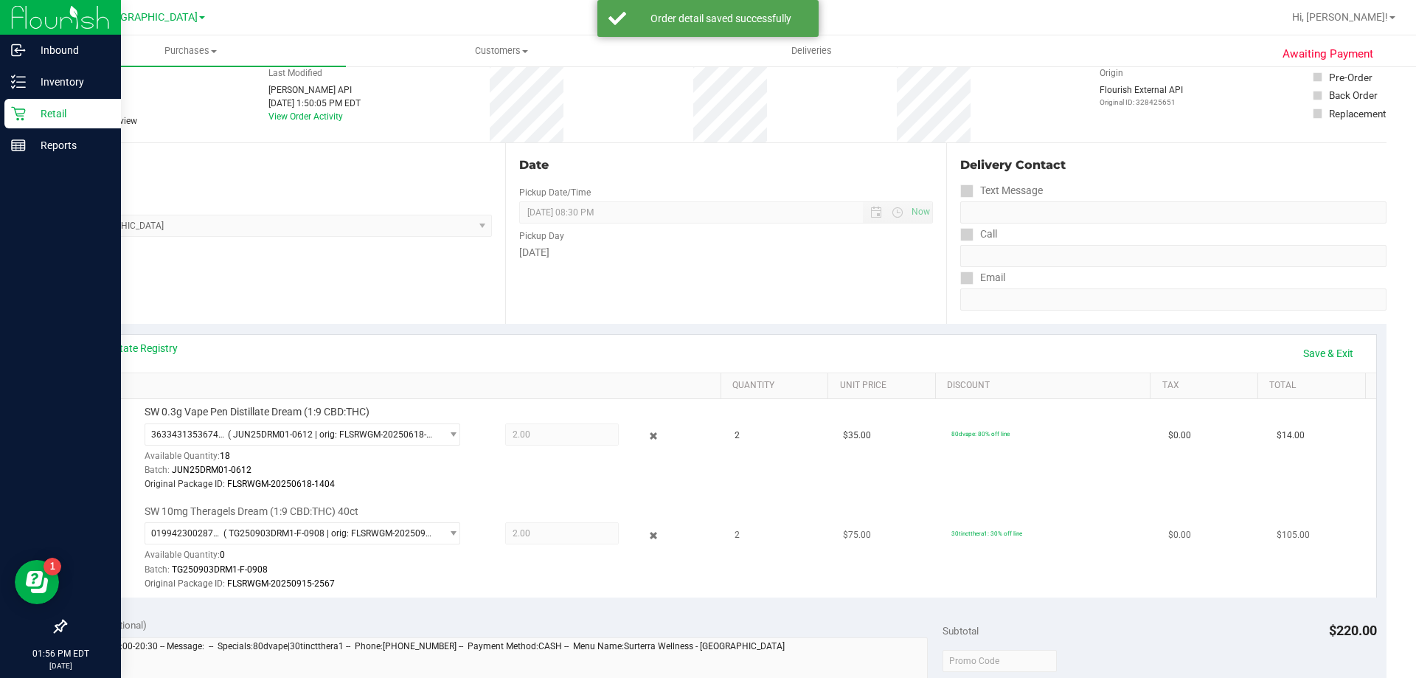
click at [515, 555] on div "0199423002873464 ( TG250903DRM1-F-0908 | orig: FLSRWGM-20250915-2567 ) 01994230…" at bounding box center [430, 556] width 570 height 69
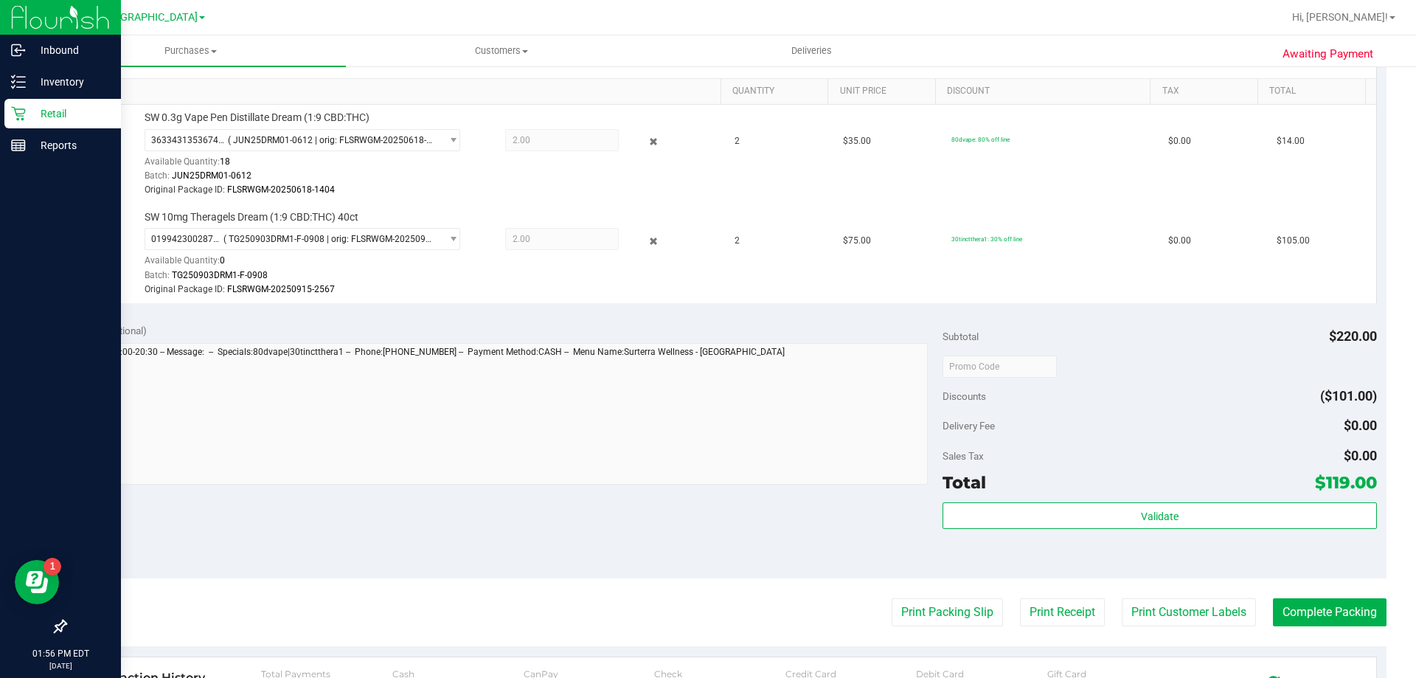
scroll to position [443, 0]
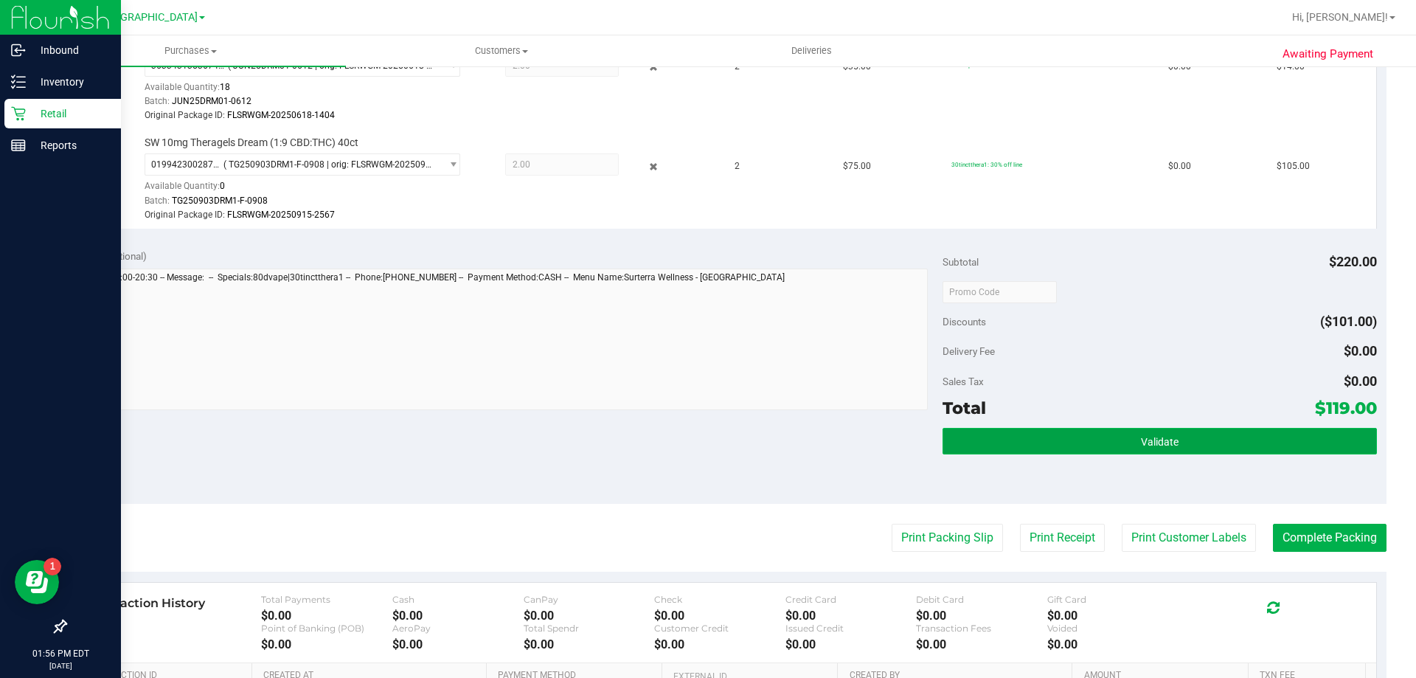
click at [1197, 443] on button "Validate" at bounding box center [1160, 441] width 434 height 27
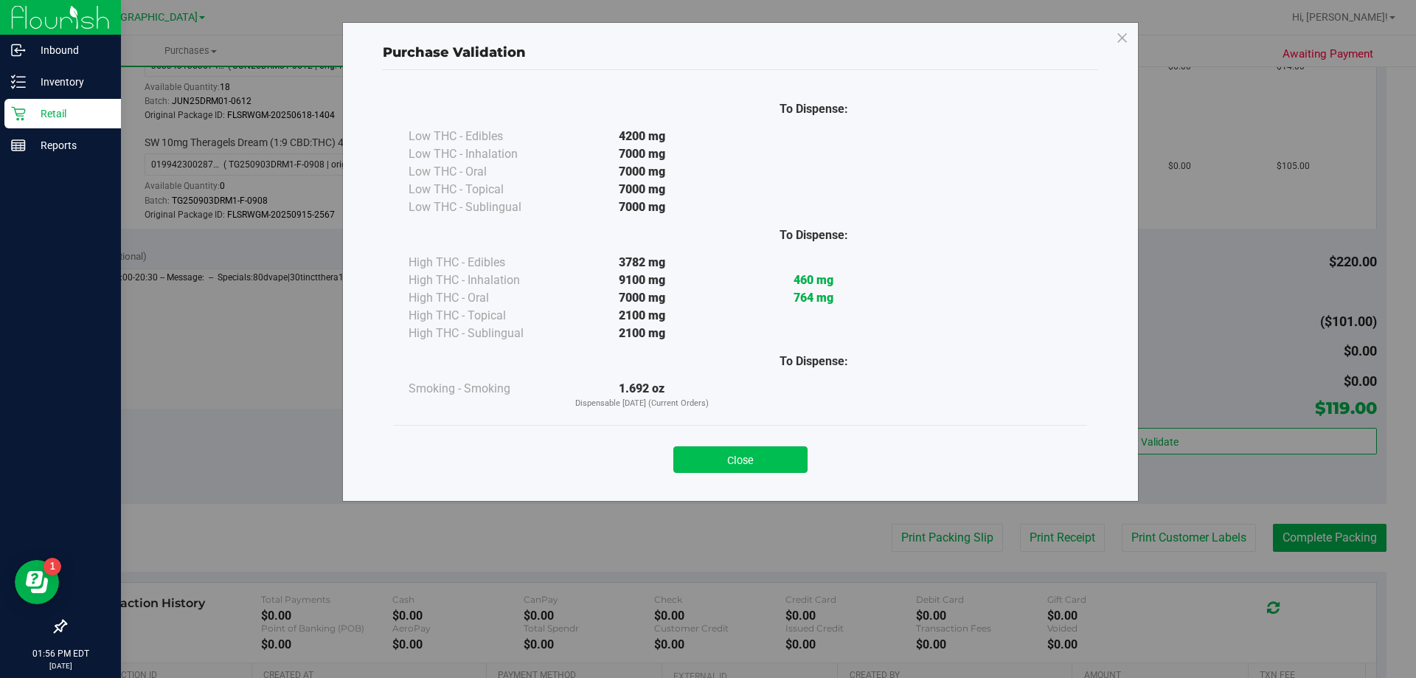
click at [699, 457] on button "Close" at bounding box center [741, 459] width 134 height 27
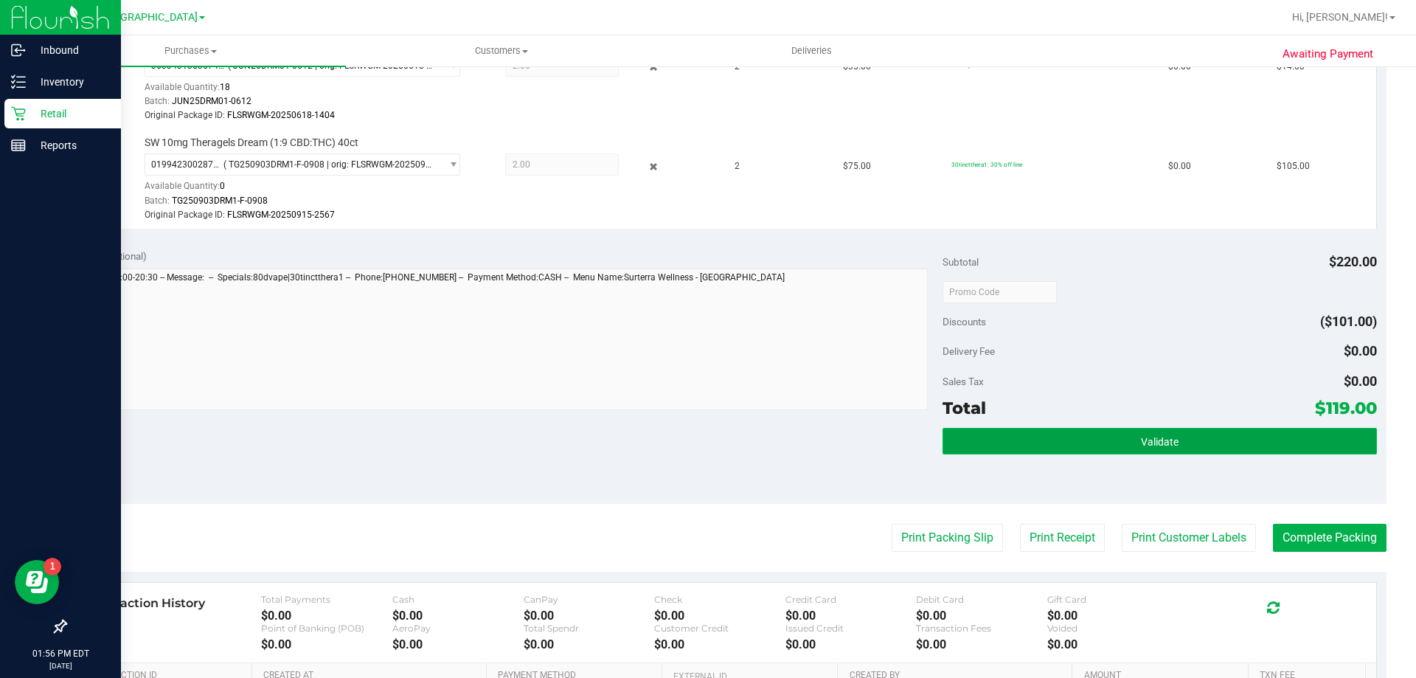
click at [971, 432] on button "Validate" at bounding box center [1160, 441] width 434 height 27
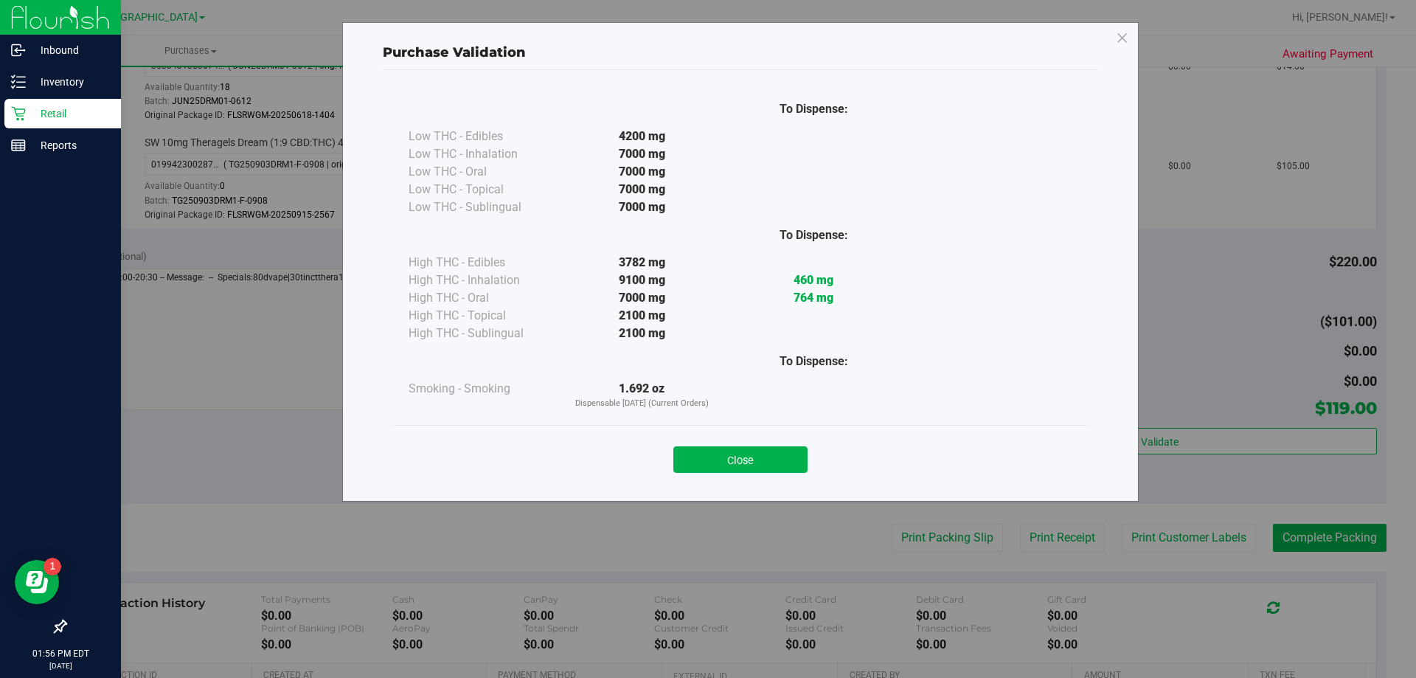
click at [719, 451] on button "Close" at bounding box center [741, 459] width 134 height 27
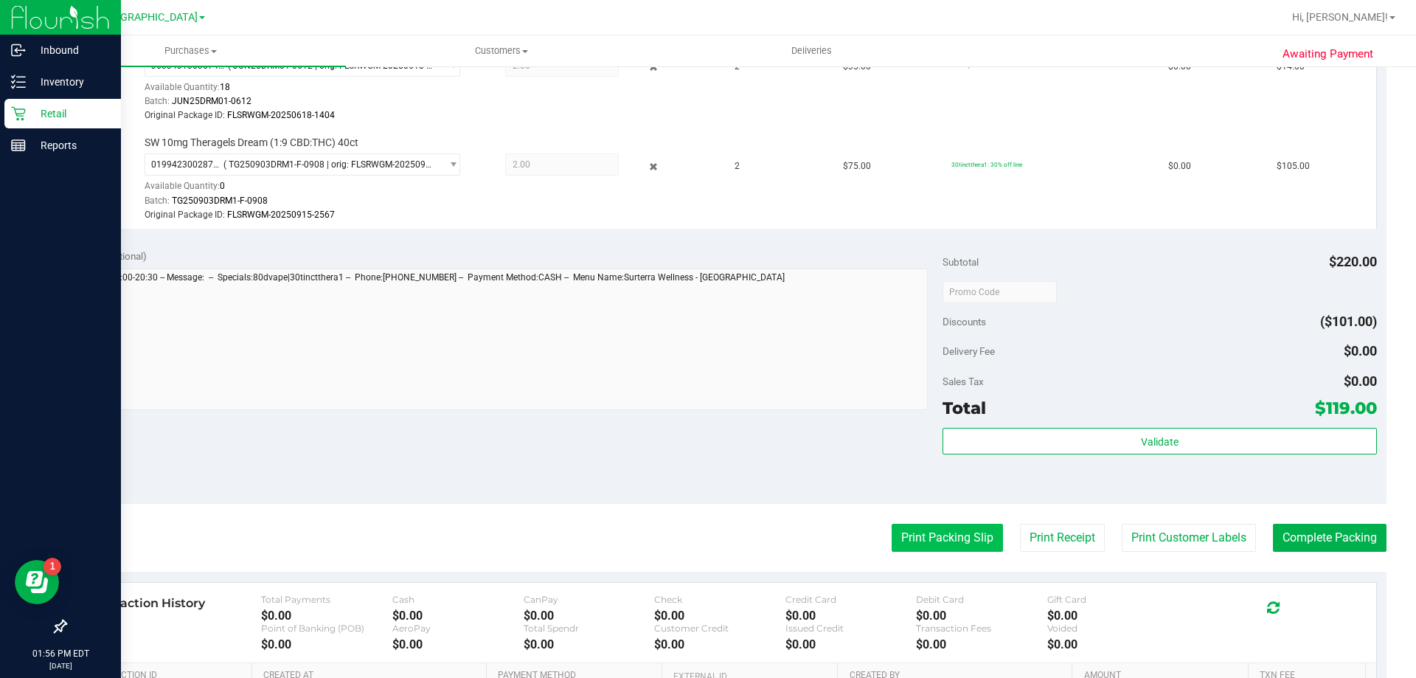
click at [921, 548] on button "Print Packing Slip" at bounding box center [947, 538] width 111 height 28
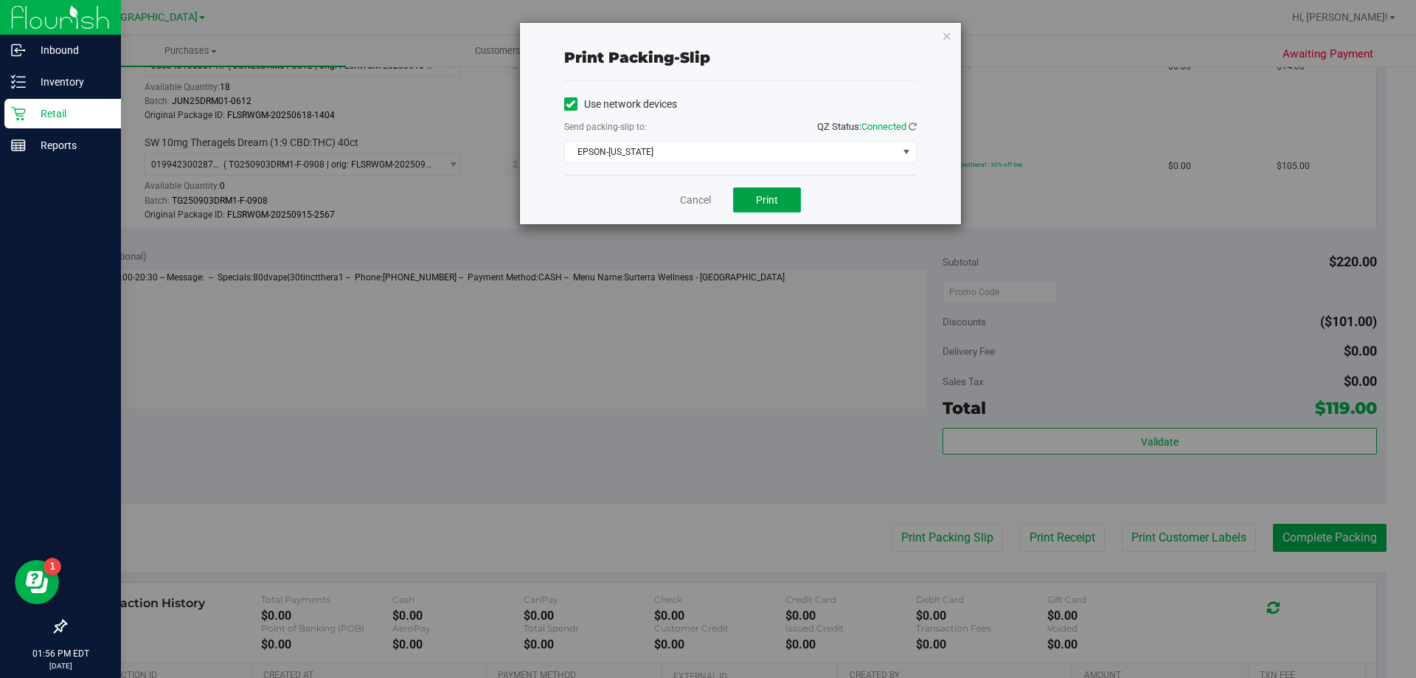
click at [769, 192] on button "Print" at bounding box center [767, 199] width 68 height 25
click at [708, 195] on link "Cancel" at bounding box center [695, 200] width 31 height 15
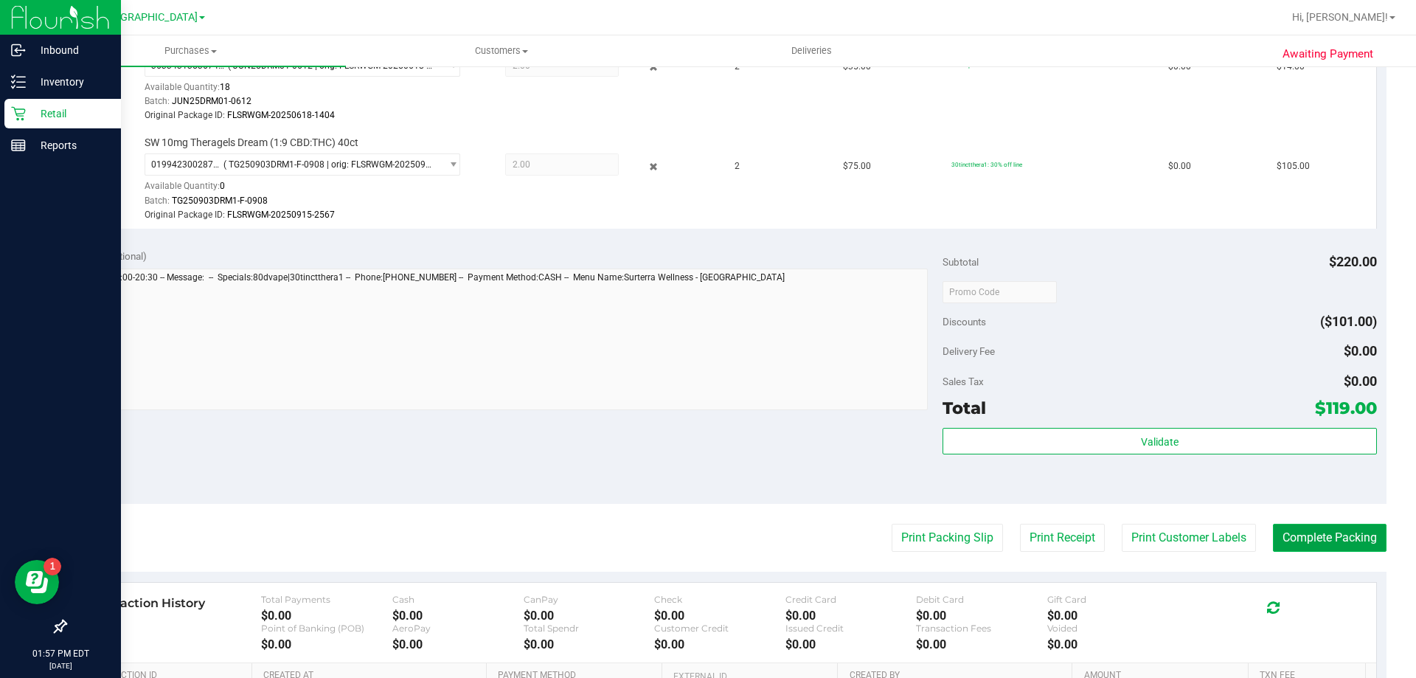
click at [1296, 533] on button "Complete Packing" at bounding box center [1330, 538] width 114 height 28
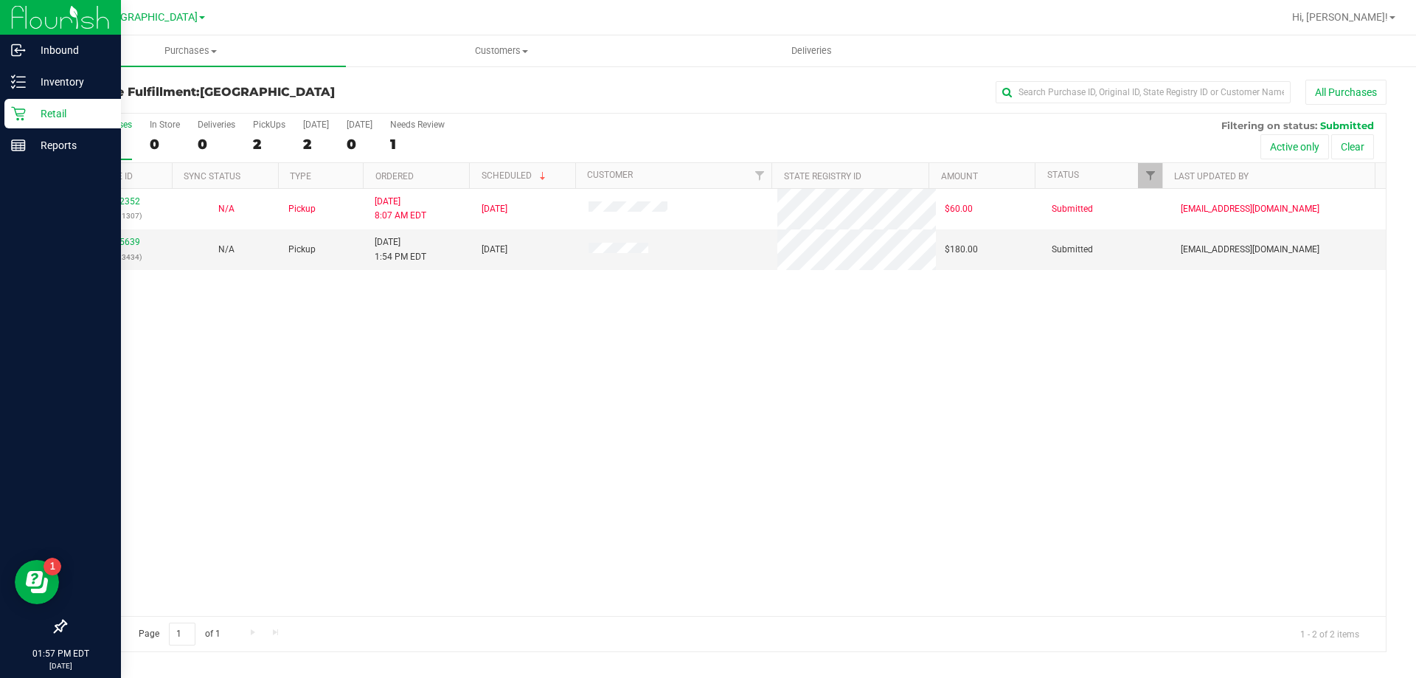
click at [256, 18] on div "[GEOGRAPHIC_DATA]" at bounding box center [150, 17] width 215 height 23
click at [32, 44] on p "Inbound" at bounding box center [70, 50] width 89 height 18
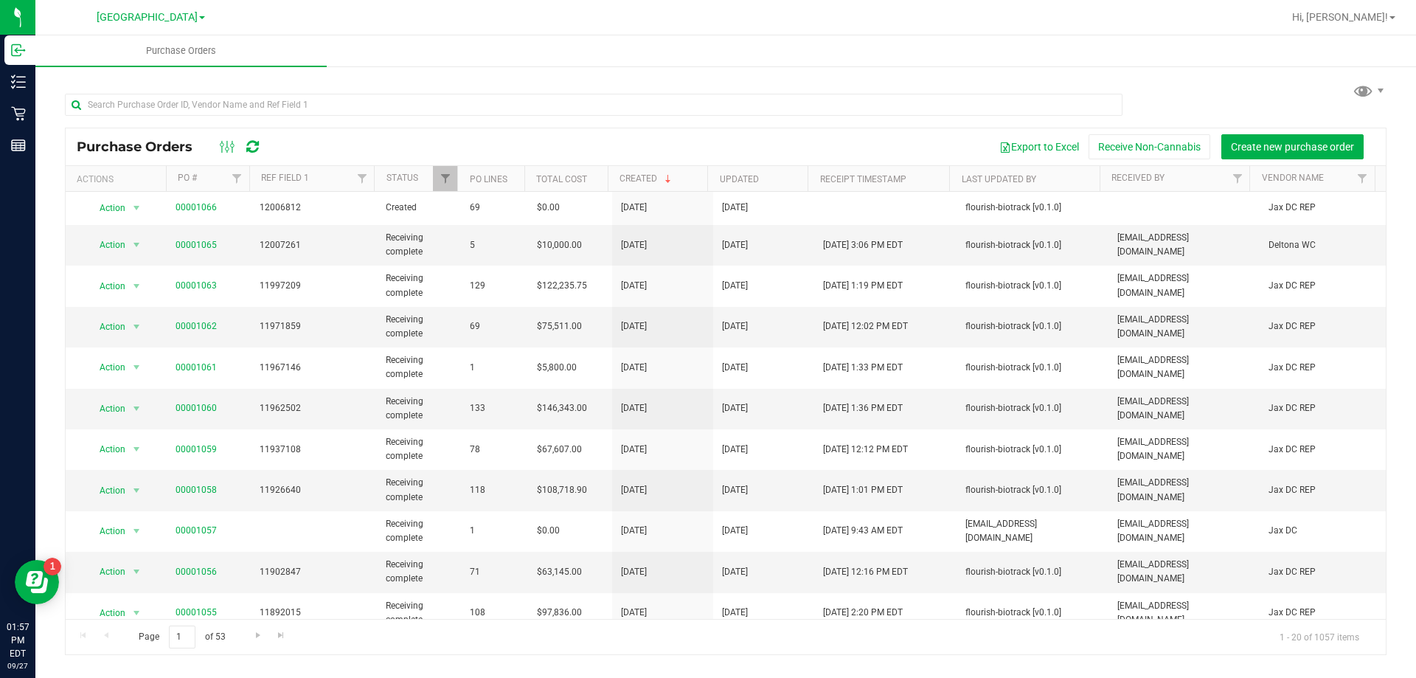
click at [225, 25] on div "[GEOGRAPHIC_DATA]" at bounding box center [150, 17] width 215 height 23
click at [302, 25] on div at bounding box center [773, 17] width 1019 height 29
click at [1366, 15] on span "Hi, [PERSON_NAME]!" at bounding box center [1341, 17] width 96 height 12
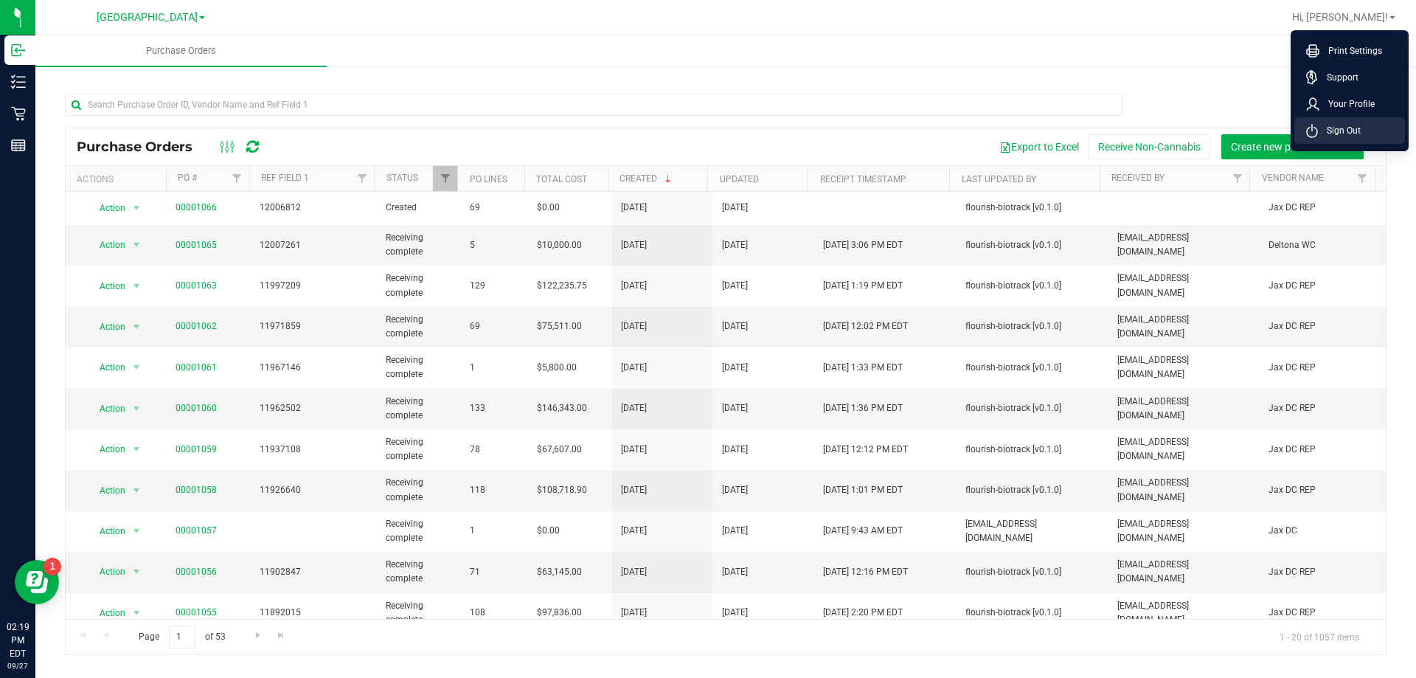
click at [1338, 135] on span "Sign Out" at bounding box center [1339, 130] width 43 height 15
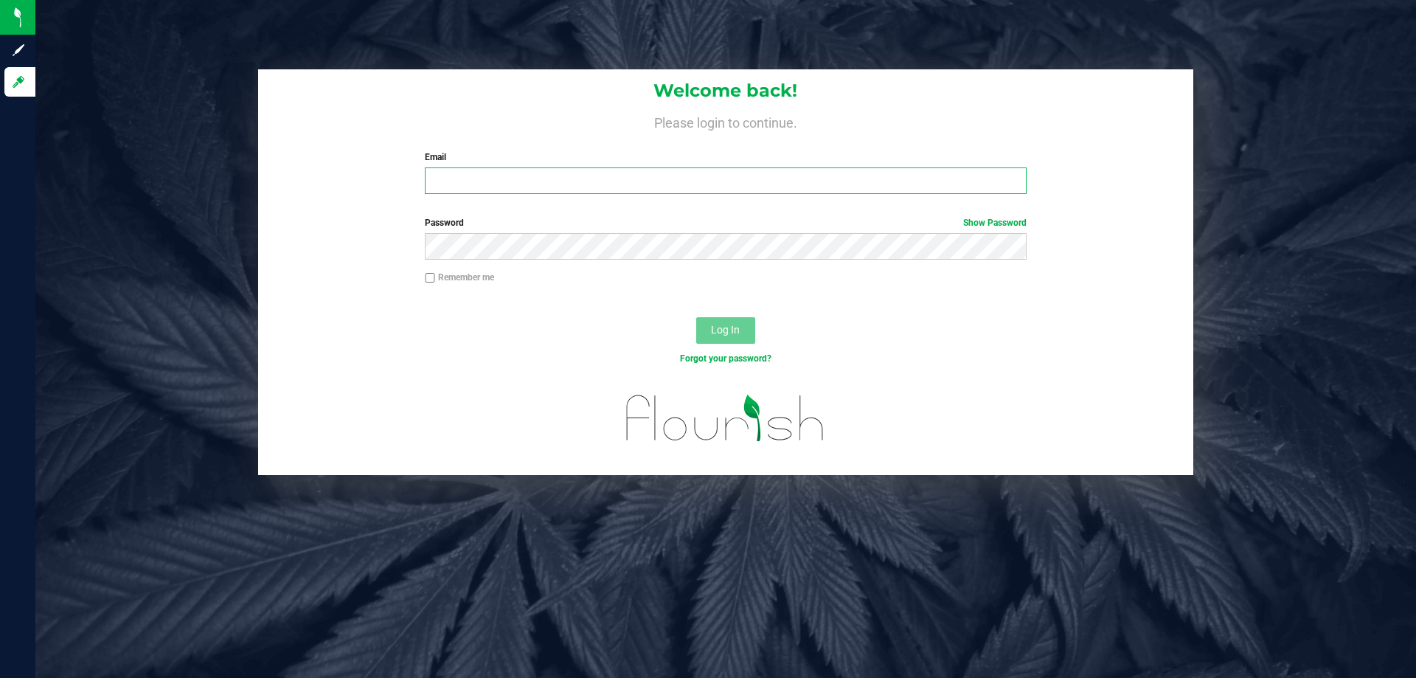
click at [677, 185] on input "Email" at bounding box center [725, 180] width 601 height 27
type input "[EMAIL_ADDRESS][DOMAIN_NAME]"
click at [696, 317] on button "Log In" at bounding box center [725, 330] width 59 height 27
